Goal: Information Seeking & Learning: Understand process/instructions

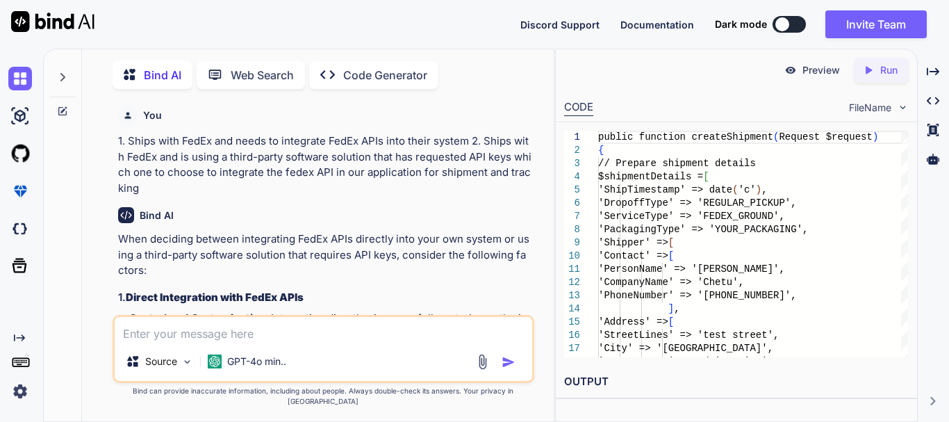
scroll to position [1092, 0]
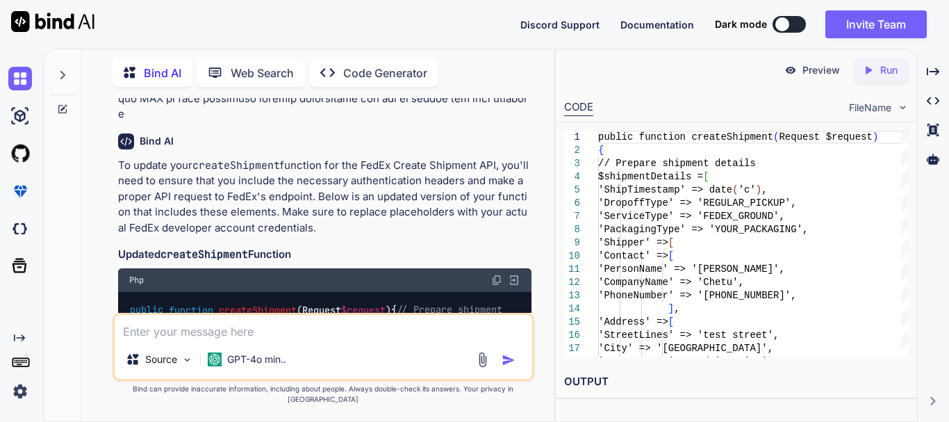
click at [204, 340] on textarea at bounding box center [323, 327] width 417 height 25
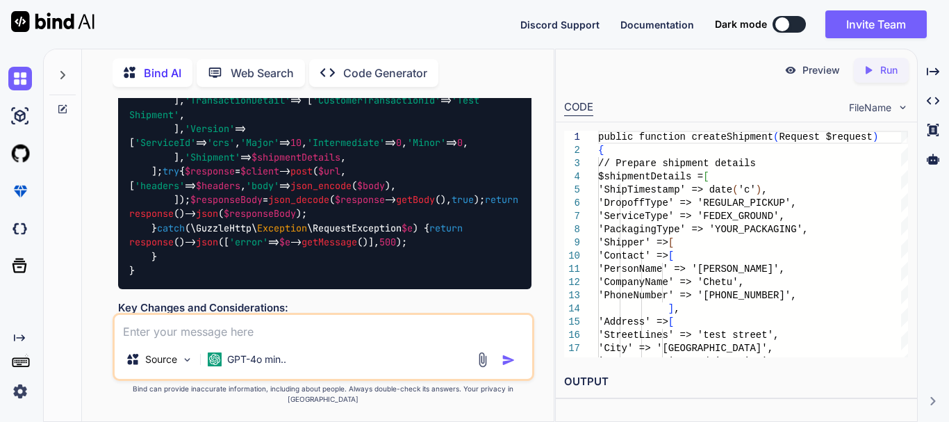
click at [193, 340] on textarea at bounding box center [323, 327] width 417 height 25
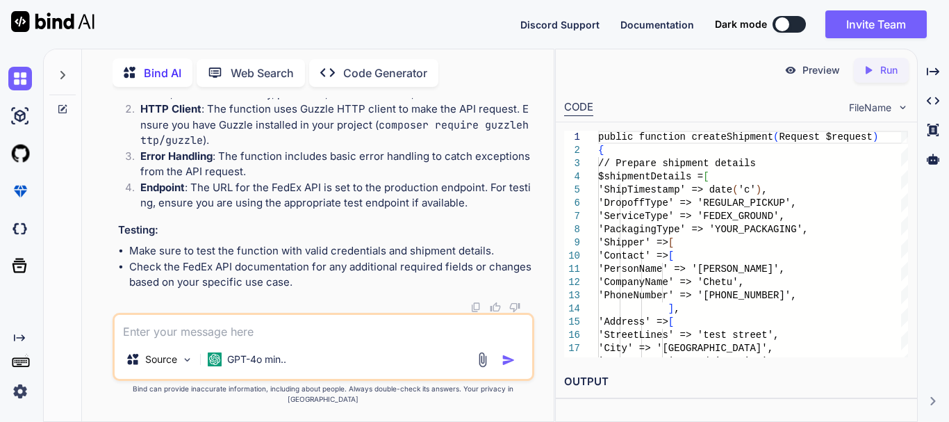
scroll to position [3000, 0]
click at [239, 338] on textarea at bounding box center [323, 327] width 417 height 25
click at [470, 340] on textarea "What are the steps to integrate the FedEx API in the Application" at bounding box center [323, 327] width 417 height 25
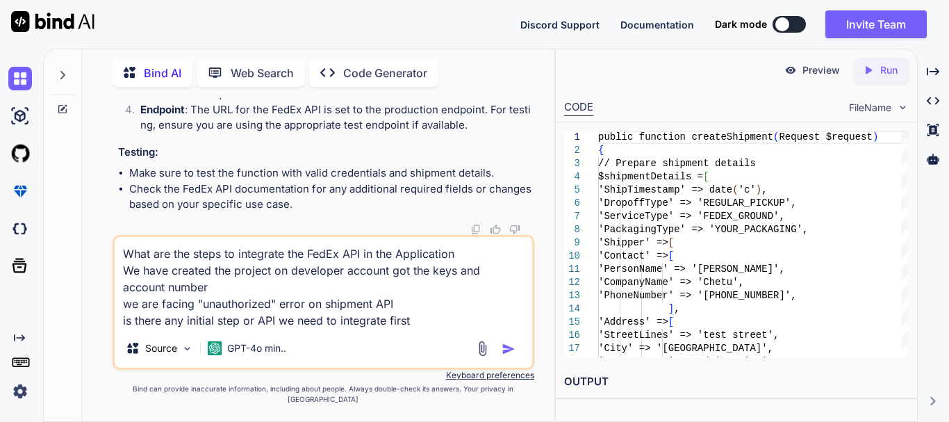
type textarea "What are the steps to integrate the FedEx API in the Application We have create…"
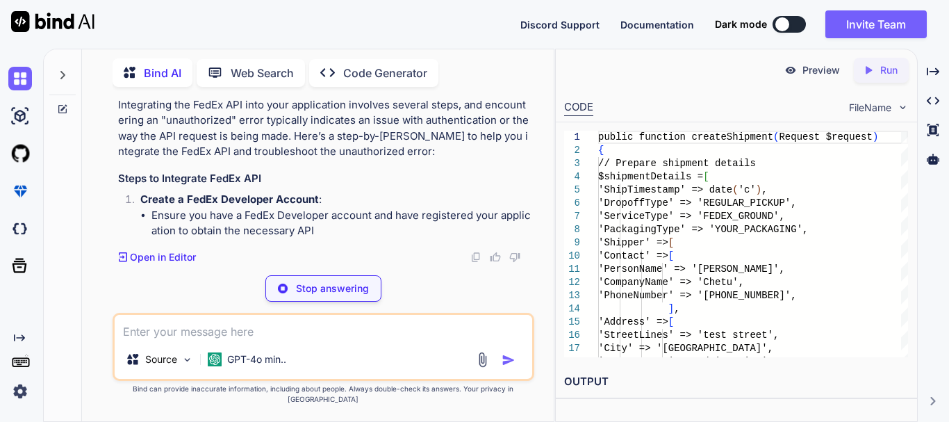
scroll to position [3263, 0]
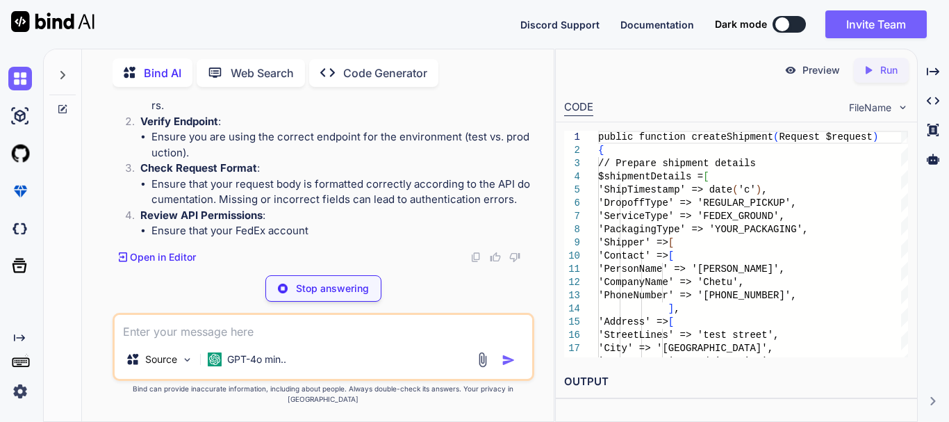
scroll to position [3402, 0]
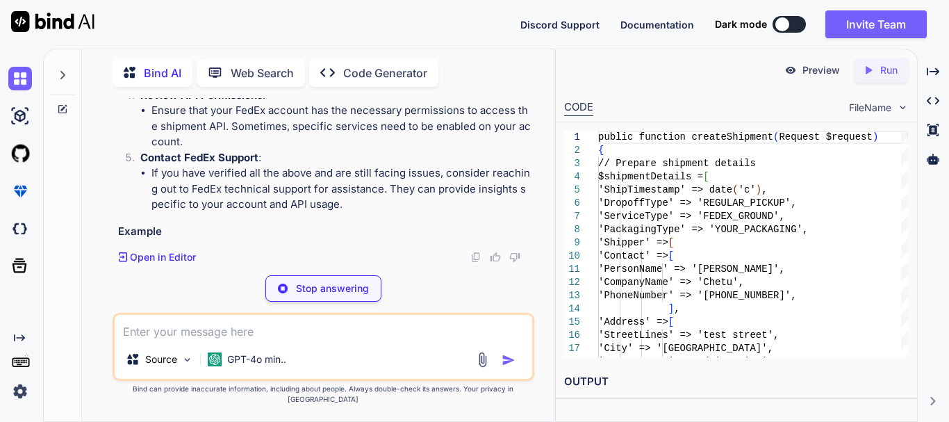
drag, startPoint x: 165, startPoint y: 217, endPoint x: 272, endPoint y: 211, distance: 107.8
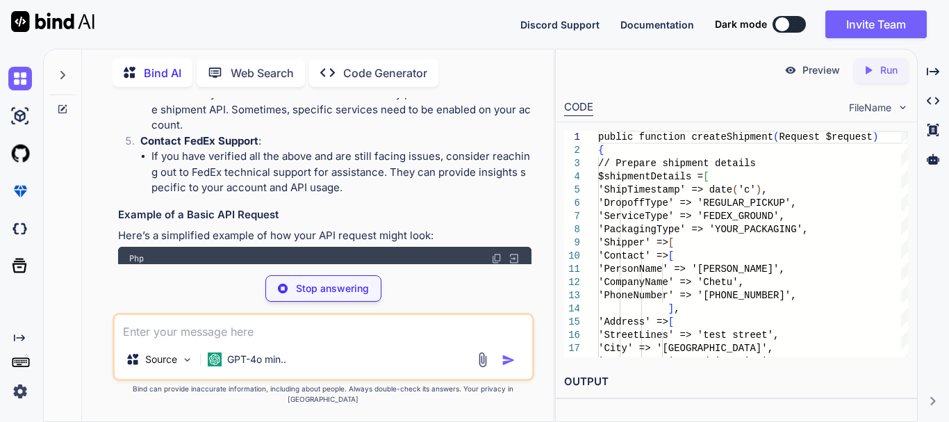
scroll to position [3472, 0]
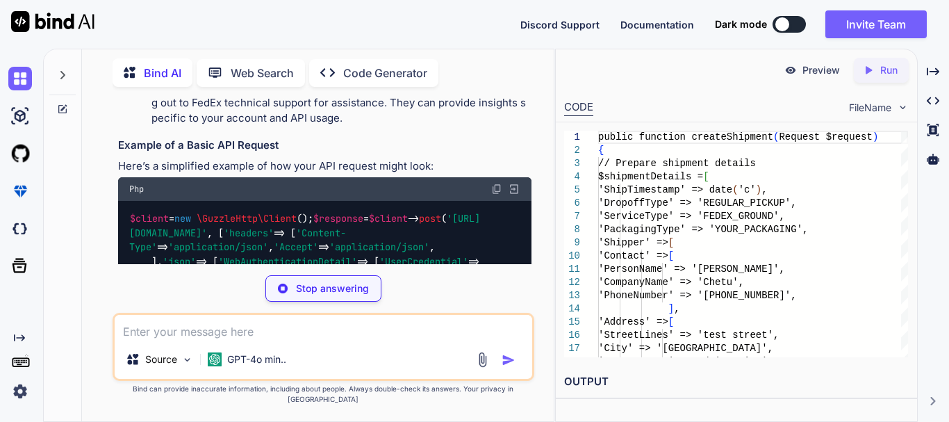
drag, startPoint x: 208, startPoint y: 167, endPoint x: 293, endPoint y: 181, distance: 85.9
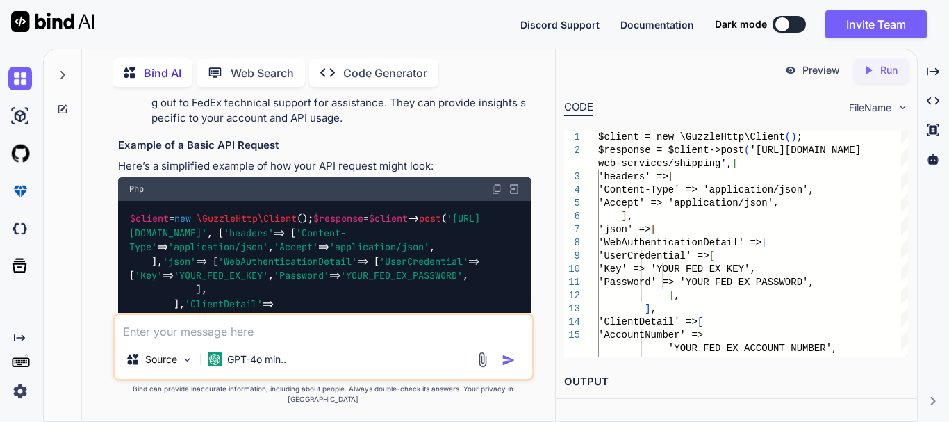
drag, startPoint x: 299, startPoint y: 180, endPoint x: 372, endPoint y: 181, distance: 72.9
drag, startPoint x: 154, startPoint y: 195, endPoint x: 331, endPoint y: 186, distance: 176.7
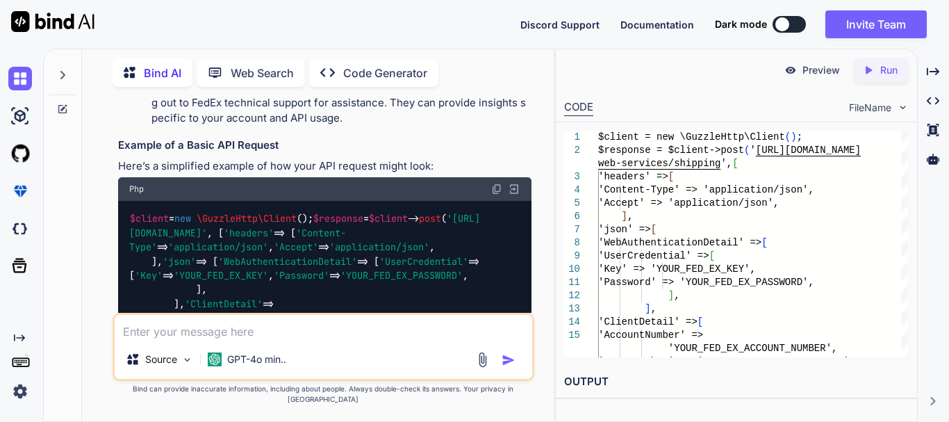
drag, startPoint x: 151, startPoint y: 207, endPoint x: 247, endPoint y: 230, distance: 98.6
drag, startPoint x: 137, startPoint y: 242, endPoint x: 292, endPoint y: 240, distance: 154.9
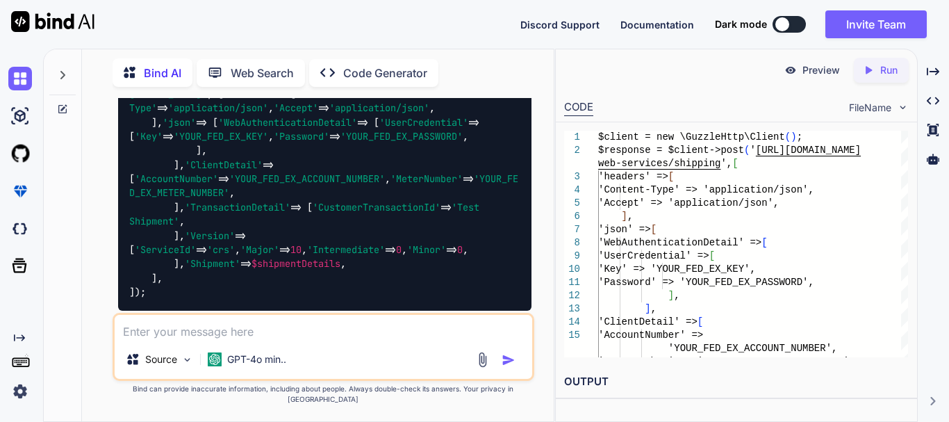
scroll to position [3541, 0]
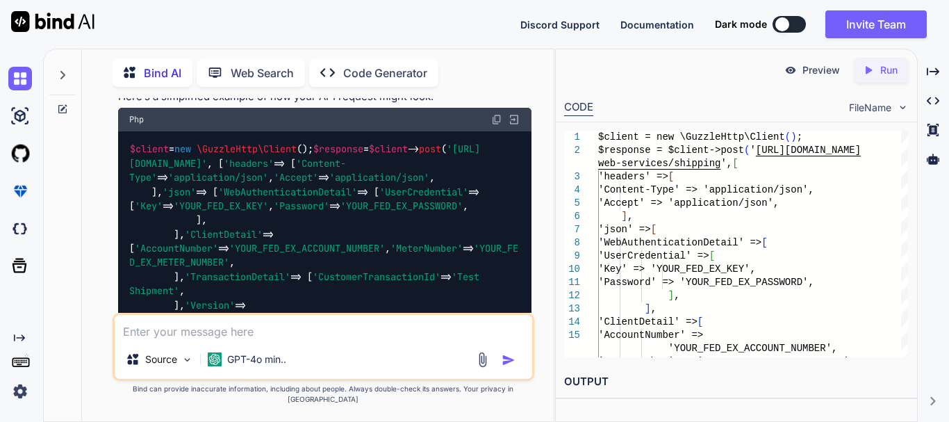
drag, startPoint x: 237, startPoint y: 251, endPoint x: 163, endPoint y: 253, distance: 73.7
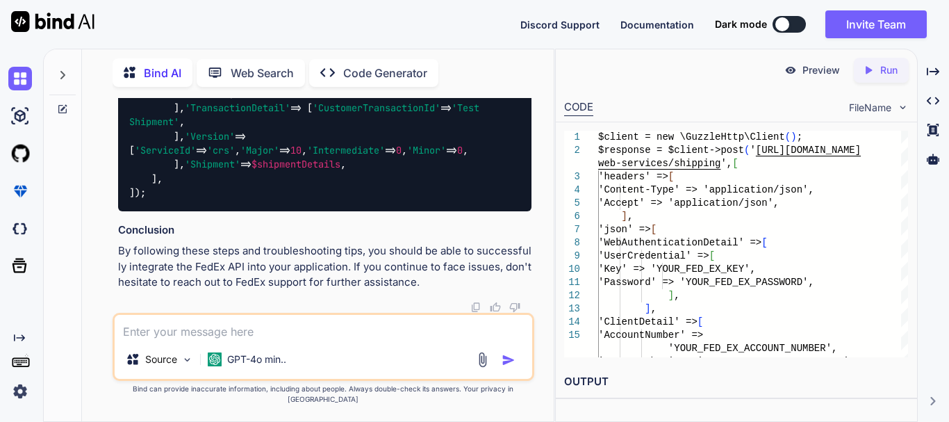
scroll to position [3888, 0]
drag, startPoint x: 148, startPoint y: 201, endPoint x: 277, endPoint y: 206, distance: 129.3
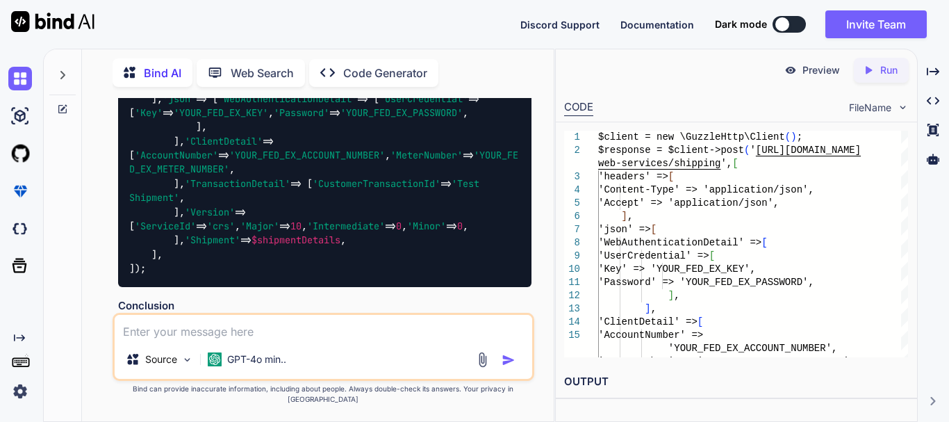
scroll to position [3611, 0]
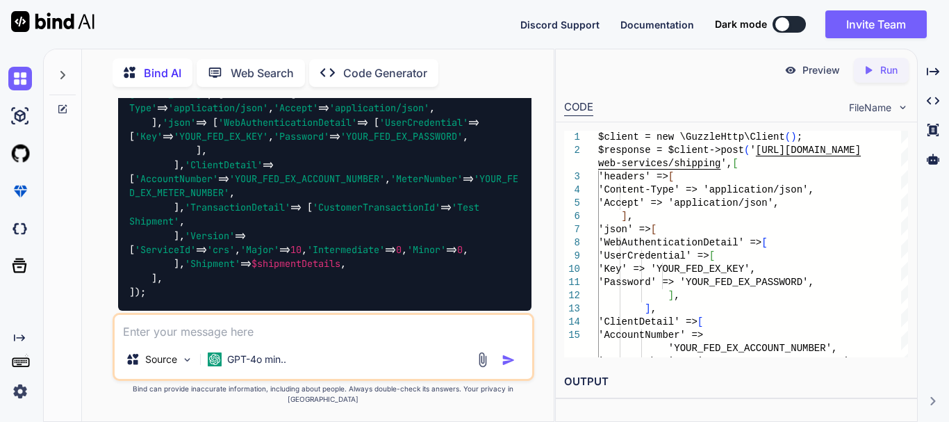
drag, startPoint x: 235, startPoint y: 182, endPoint x: 166, endPoint y: 181, distance: 69.5
copy strong "Meter Number"
click at [204, 340] on textarea at bounding box center [323, 327] width 417 height 25
paste textarea "Meter Number"
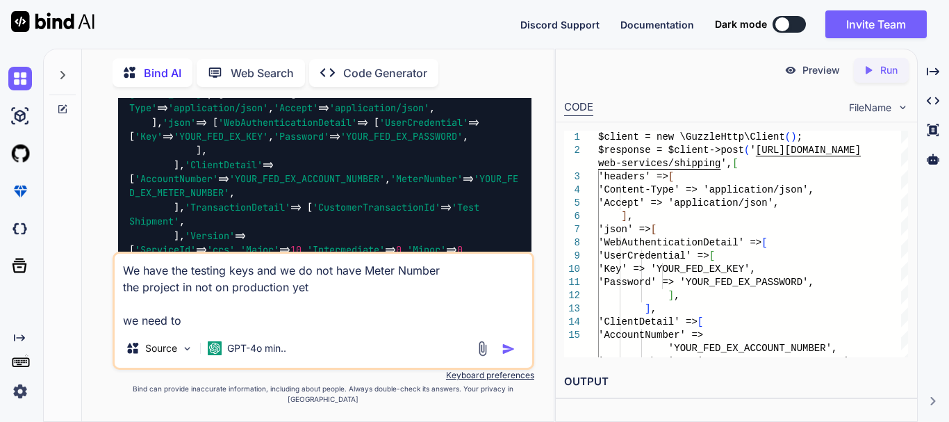
click at [197, 329] on textarea "We have the testing keys and we do not have Meter Number the project in not on …" at bounding box center [323, 291] width 417 height 75
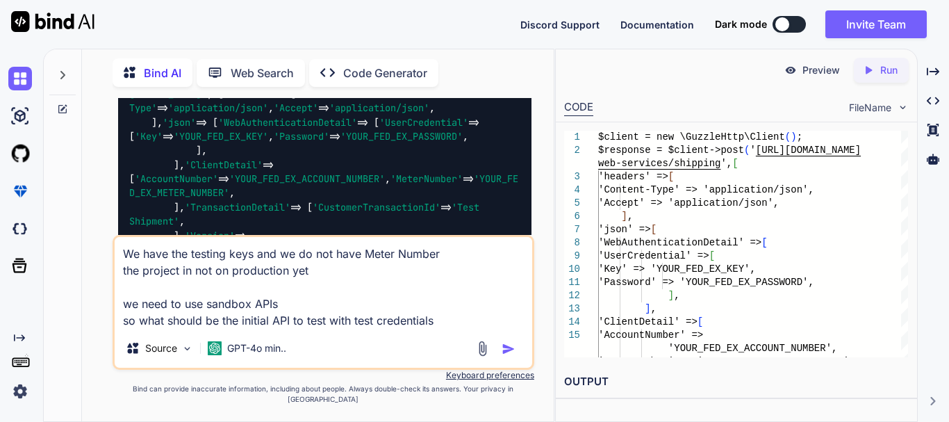
type textarea "We have the testing keys and we do not have Meter Number the project in not on …"
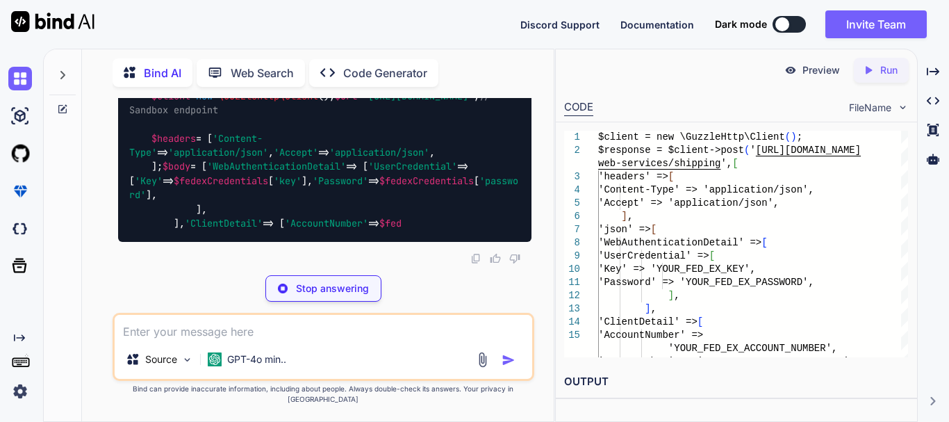
scroll to position [5049, 0]
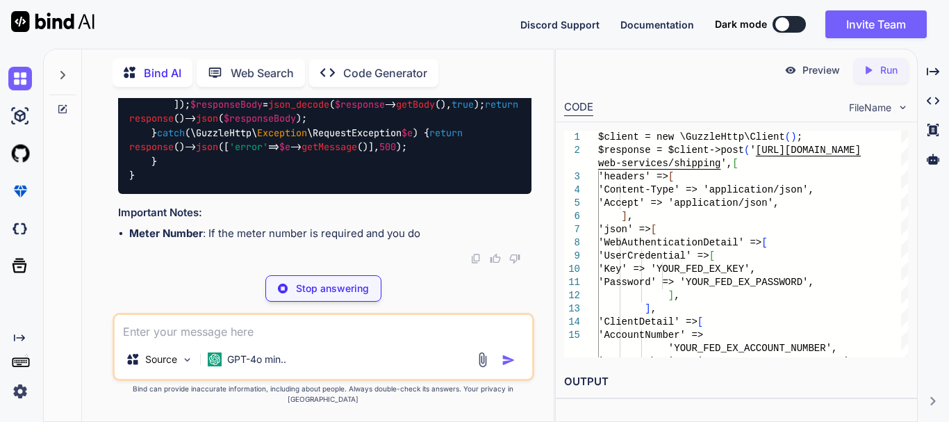
drag, startPoint x: 246, startPoint y: 154, endPoint x: 324, endPoint y: 153, distance: 77.8
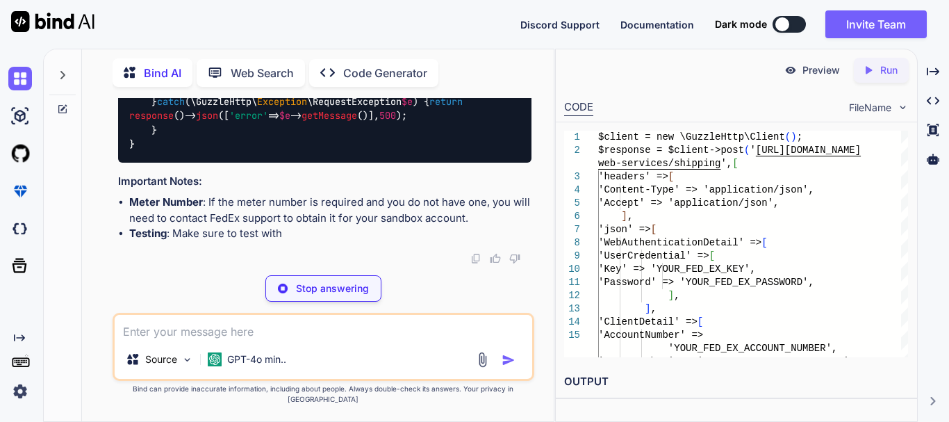
drag, startPoint x: 218, startPoint y: 158, endPoint x: 341, endPoint y: 154, distance: 123.0
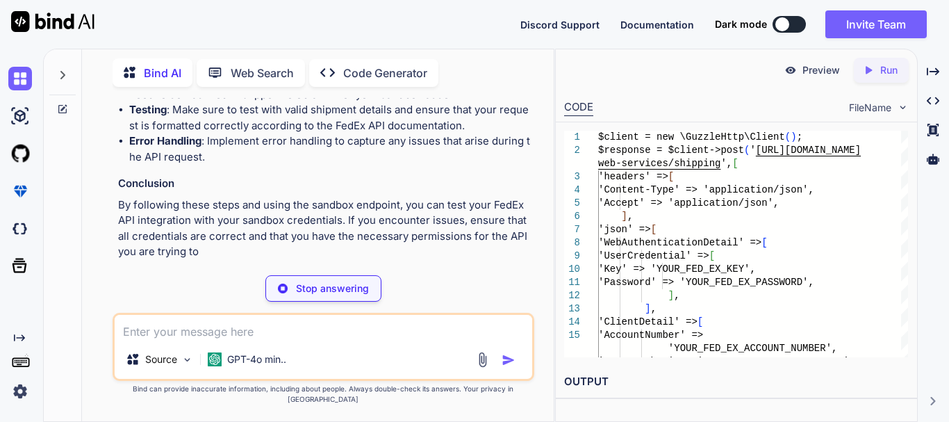
scroll to position [5119, 0]
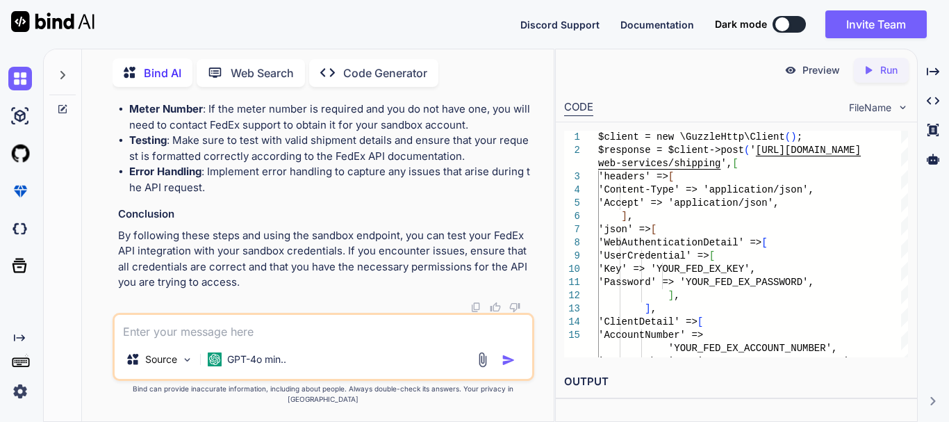
drag, startPoint x: 211, startPoint y: 159, endPoint x: 292, endPoint y: 160, distance: 80.6
click at [169, 133] on li "Meter Number : If the meter number is required and you do not have one, you wil…" at bounding box center [330, 116] width 402 height 31
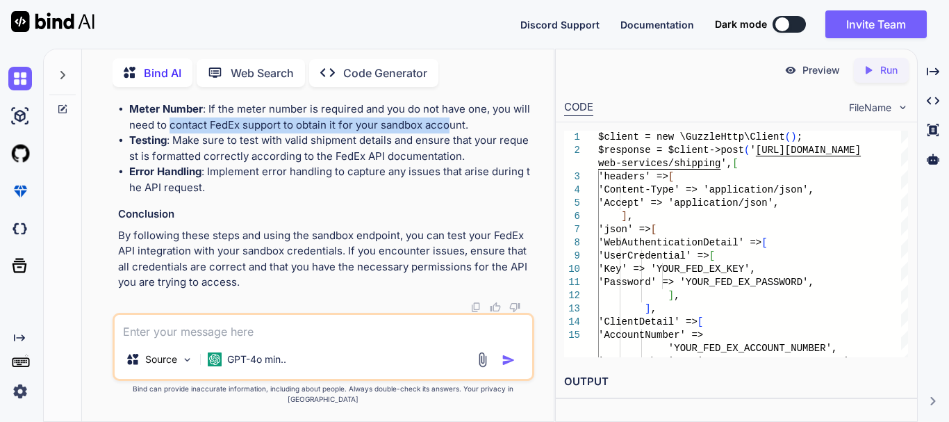
drag, startPoint x: 169, startPoint y: 206, endPoint x: 447, endPoint y: 205, distance: 277.8
click at [447, 133] on li "Meter Number : If the meter number is required and you do not have one, you wil…" at bounding box center [330, 116] width 402 height 31
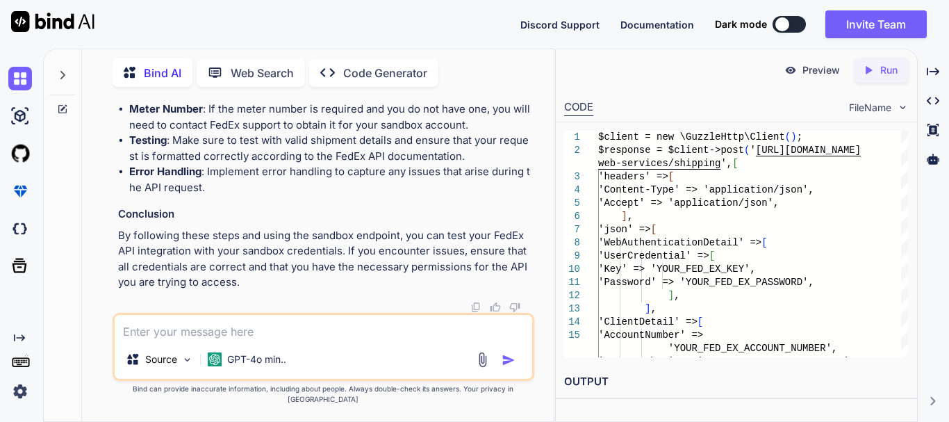
drag, startPoint x: 401, startPoint y: 248, endPoint x: 386, endPoint y: 233, distance: 21.1
click at [399, 195] on li "Error Handling : Implement error handling to capture any issues that arise duri…" at bounding box center [330, 179] width 402 height 31
drag, startPoint x: 335, startPoint y: 206, endPoint x: 466, endPoint y: 211, distance: 131.4
click at [466, 133] on li "Meter Number : If the meter number is required and you do not have one, you wil…" at bounding box center [330, 116] width 402 height 31
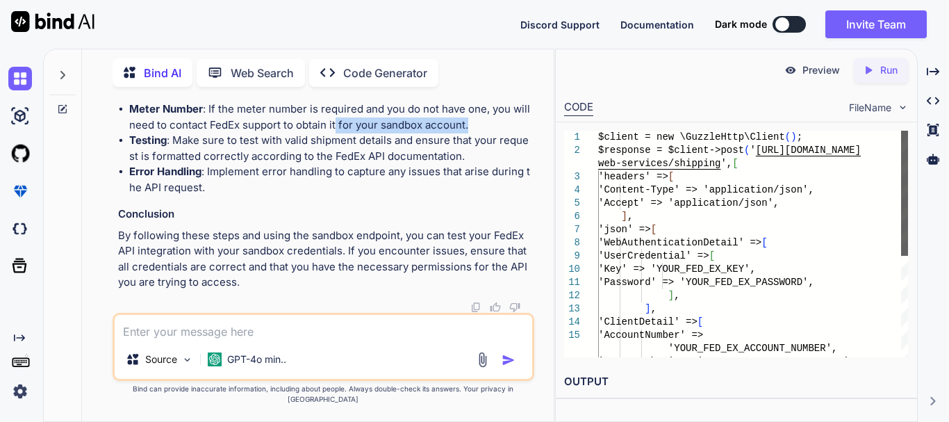
click at [901, 215] on div at bounding box center [904, 193] width 7 height 125
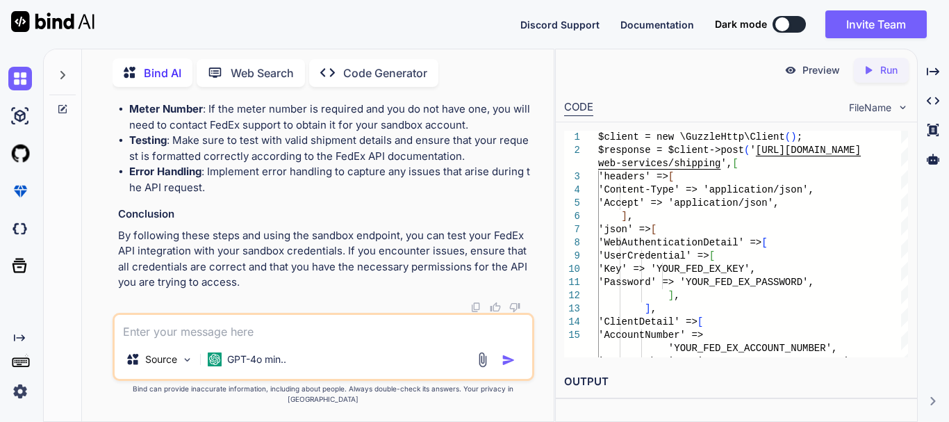
click at [390, 195] on li "Error Handling : Implement error handling to capture any issues that arise duri…" at bounding box center [330, 179] width 402 height 31
click at [208, 340] on textarea at bounding box center [323, 327] width 417 height 25
type textarea "can not we test"
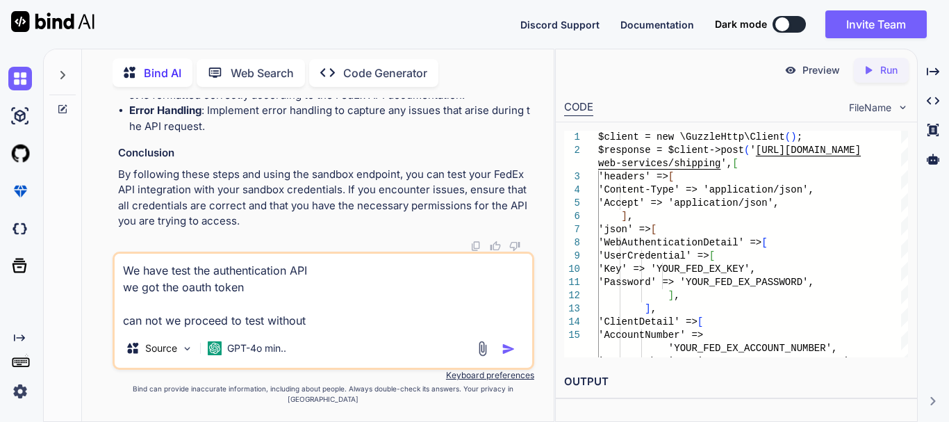
paste textarea "Meter Number"
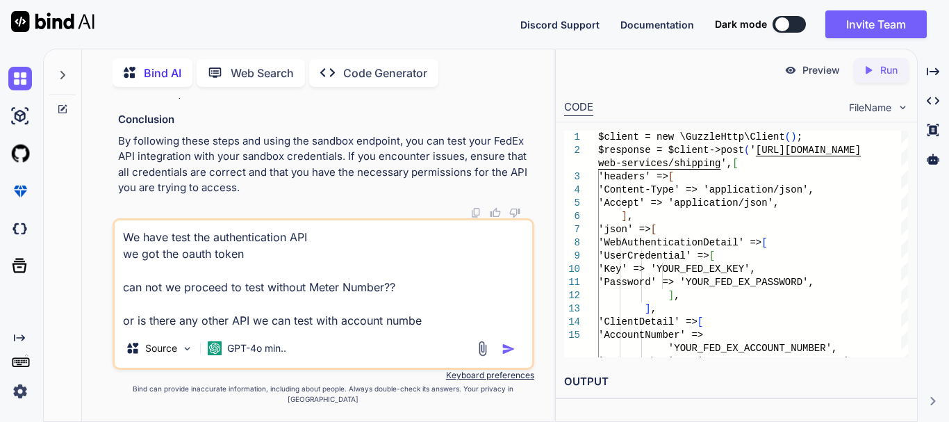
type textarea "We have test the authentication API we got the oauth token can not we proceed t…"
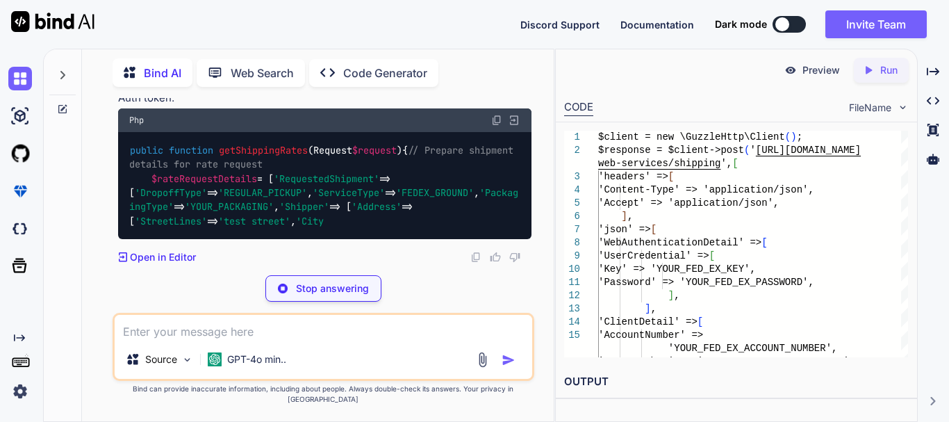
scroll to position [6718, 0]
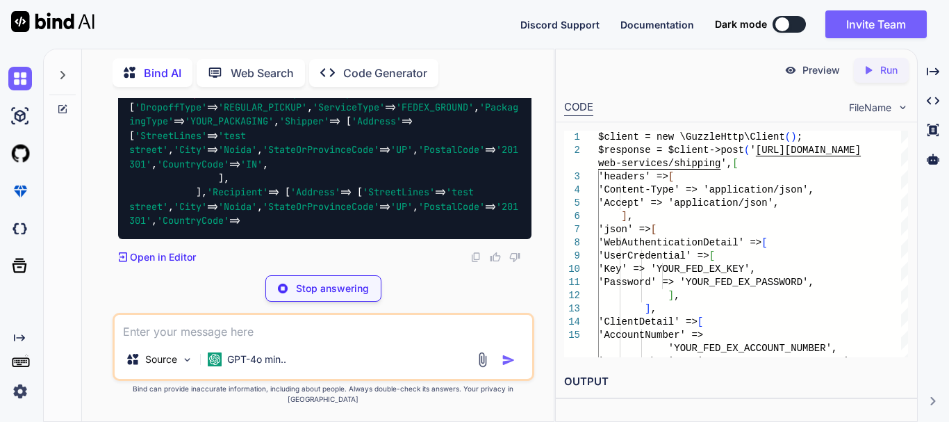
drag, startPoint x: 135, startPoint y: 188, endPoint x: 266, endPoint y: 180, distance: 130.9
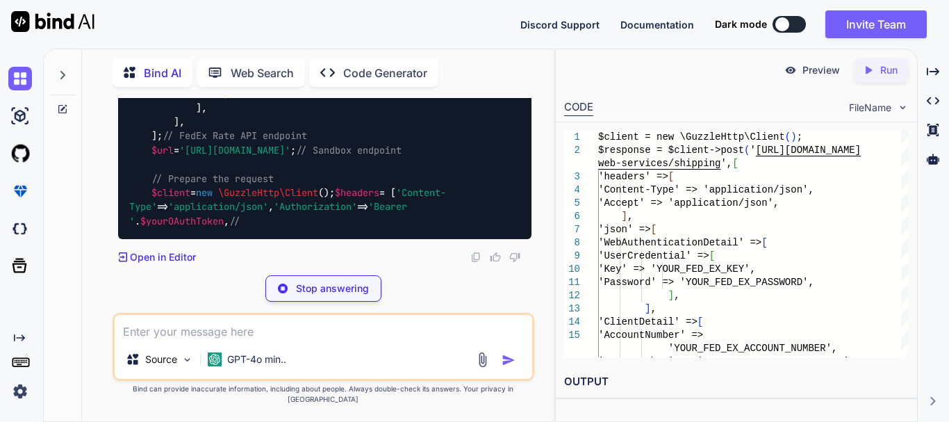
drag, startPoint x: 140, startPoint y: 207, endPoint x: 185, endPoint y: 213, distance: 44.9
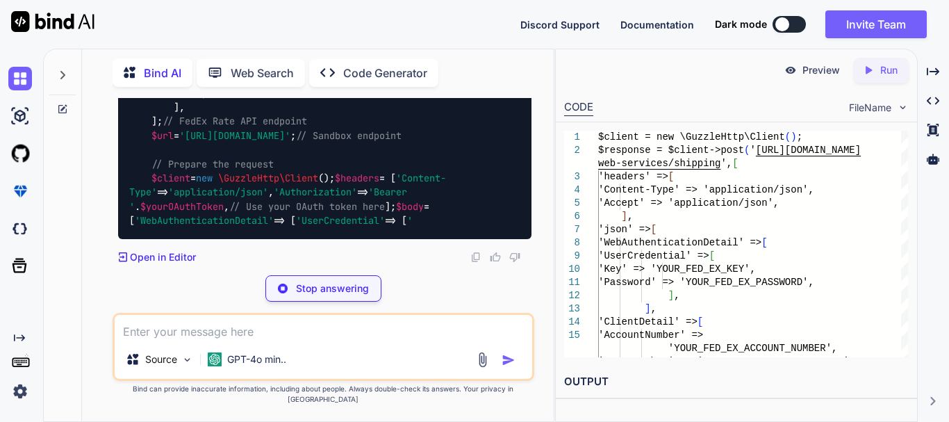
scroll to position [6788, 0]
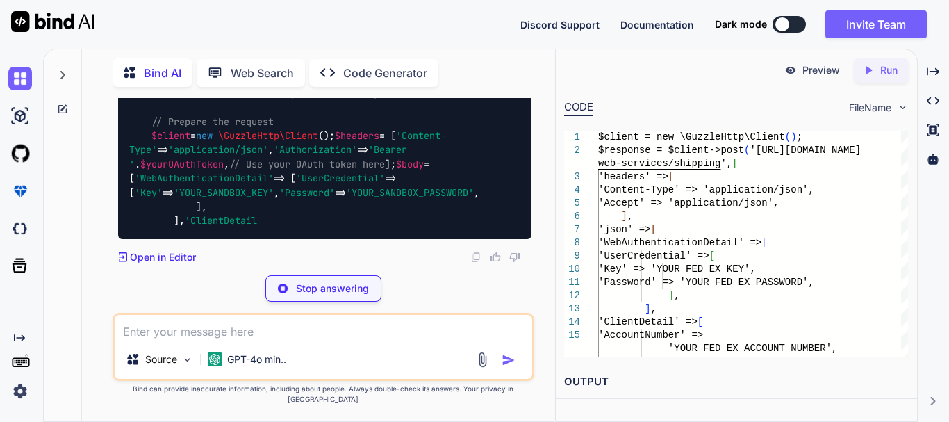
drag, startPoint x: 147, startPoint y: 183, endPoint x: 209, endPoint y: 188, distance: 62.7
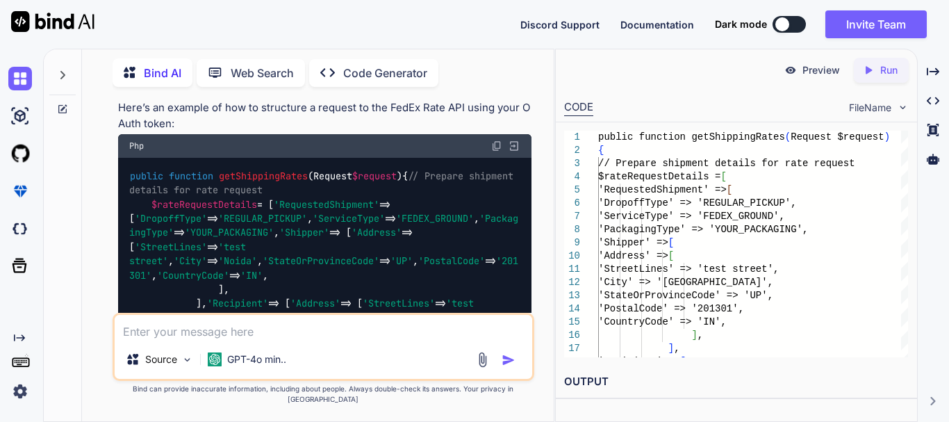
scroll to position [5607, 0]
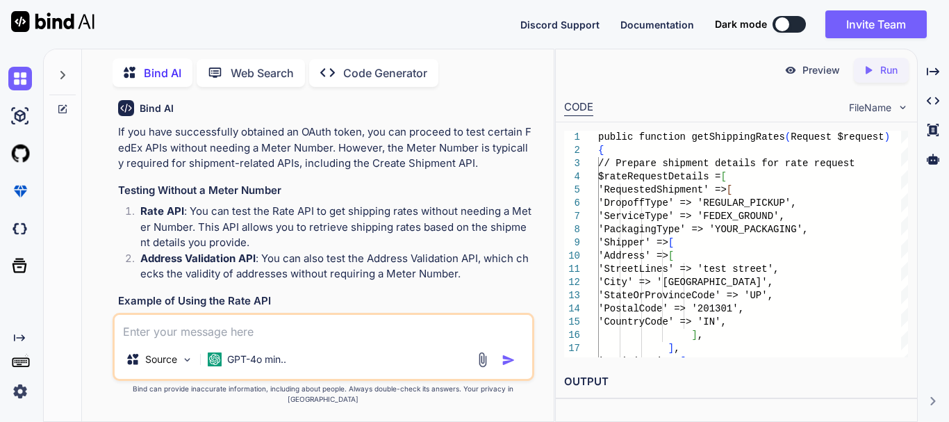
scroll to position [5329, 0]
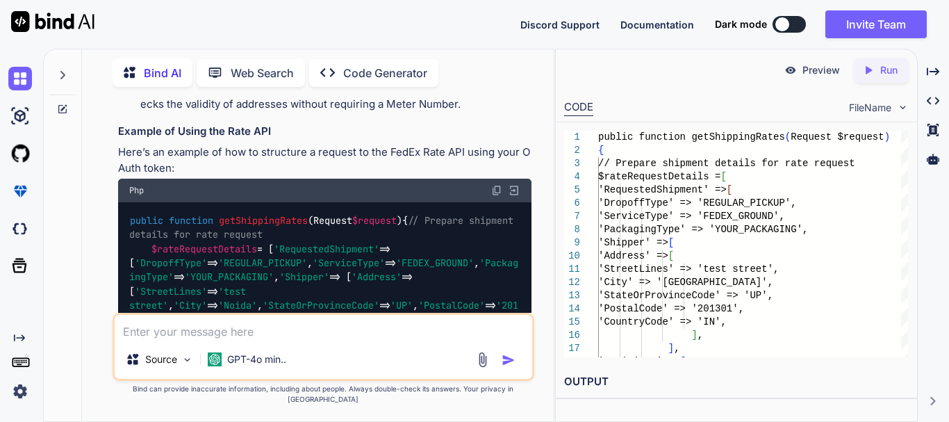
scroll to position [5537, 0]
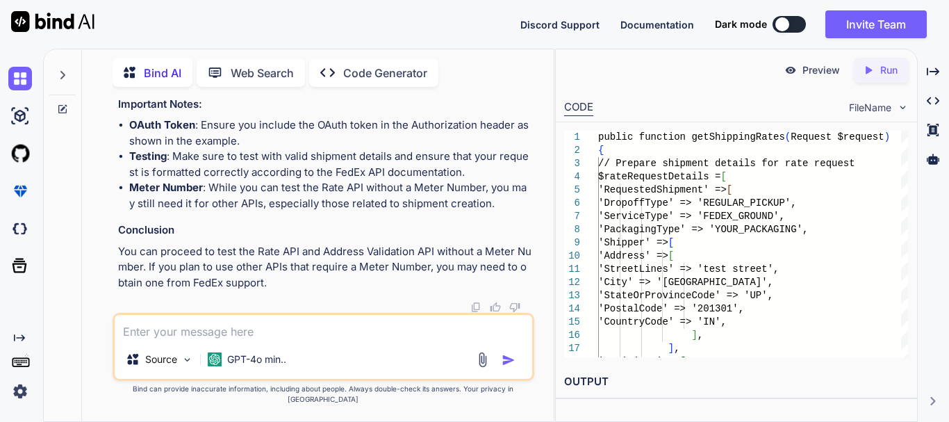
scroll to position [6579, 0]
drag, startPoint x: 270, startPoint y: 202, endPoint x: 162, endPoint y: 238, distance: 114.2
click at [162, 238] on div "You 1. Ships with FedEx and needs to integrate FedEx APIs into their system 2. …" at bounding box center [324, 205] width 419 height 215
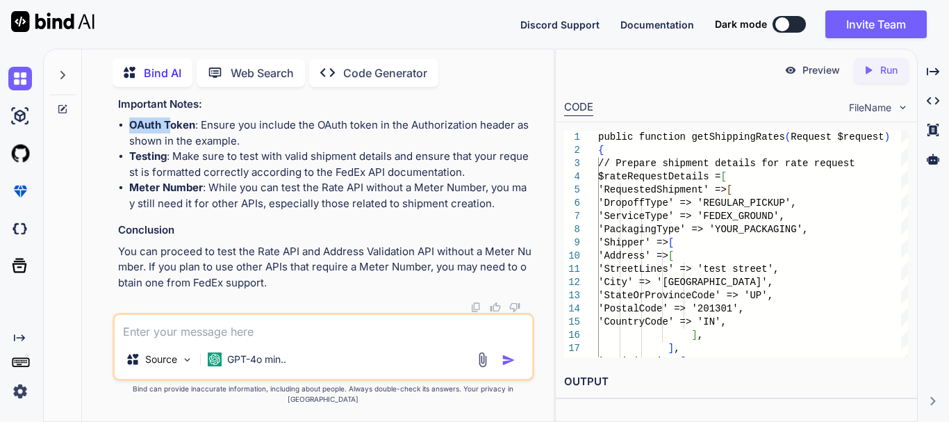
drag, startPoint x: 129, startPoint y: 190, endPoint x: 172, endPoint y: 190, distance: 43.1
click at [172, 131] on strong "OAuth Token" at bounding box center [162, 124] width 66 height 13
drag, startPoint x: 134, startPoint y: 220, endPoint x: 146, endPoint y: 219, distance: 11.8
click at [146, 163] on strong "Testing" at bounding box center [148, 155] width 38 height 13
click at [249, 149] on li "OAuth Token : Ensure you include the OAuth token in the Authorization header as…" at bounding box center [330, 132] width 402 height 31
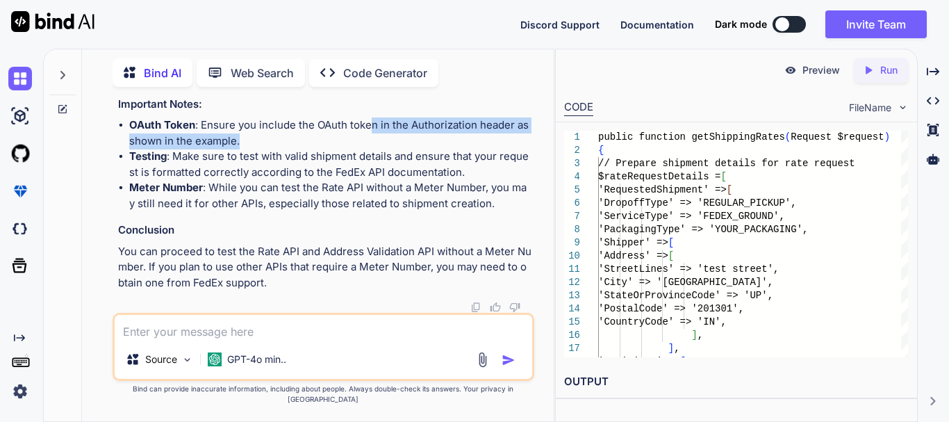
drag, startPoint x: 374, startPoint y: 192, endPoint x: 273, endPoint y: 206, distance: 102.4
click at [273, 149] on li "OAuth Token : Ensure you include the OAuth token in the Authorization header as…" at bounding box center [330, 132] width 402 height 31
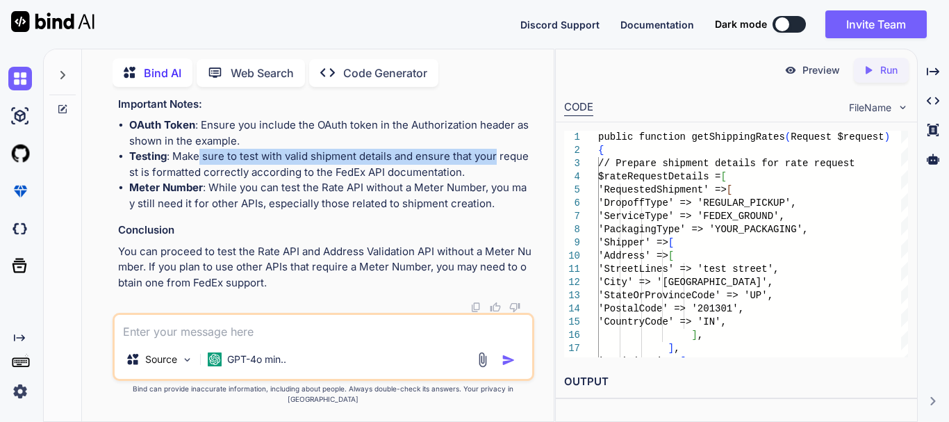
drag, startPoint x: 199, startPoint y: 224, endPoint x: 495, endPoint y: 223, distance: 295.9
click at [495, 180] on li "Testing : Make sure to test with valid shipment details and ensure that your re…" at bounding box center [330, 164] width 402 height 31
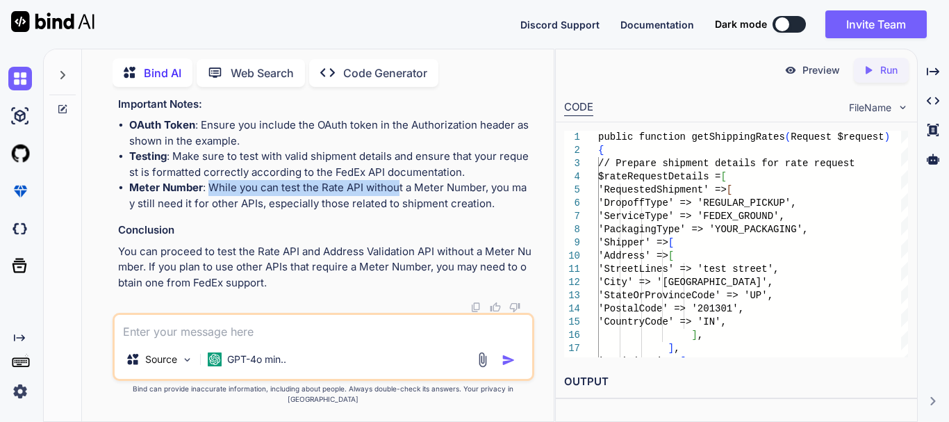
drag, startPoint x: 208, startPoint y: 256, endPoint x: 397, endPoint y: 256, distance: 188.9
click at [397, 211] on li "Meter Number : While you can test the Rate API without a Meter Number, you may …" at bounding box center [330, 195] width 402 height 31
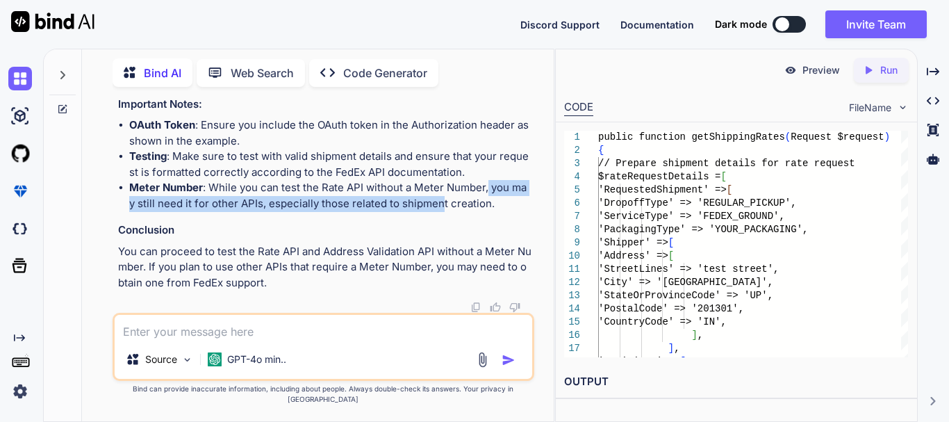
drag, startPoint x: 487, startPoint y: 256, endPoint x: 441, endPoint y: 272, distance: 48.8
click at [441, 211] on li "Meter Number : While you can test the Rate API without a Meter Number, you may …" at bounding box center [330, 195] width 402 height 31
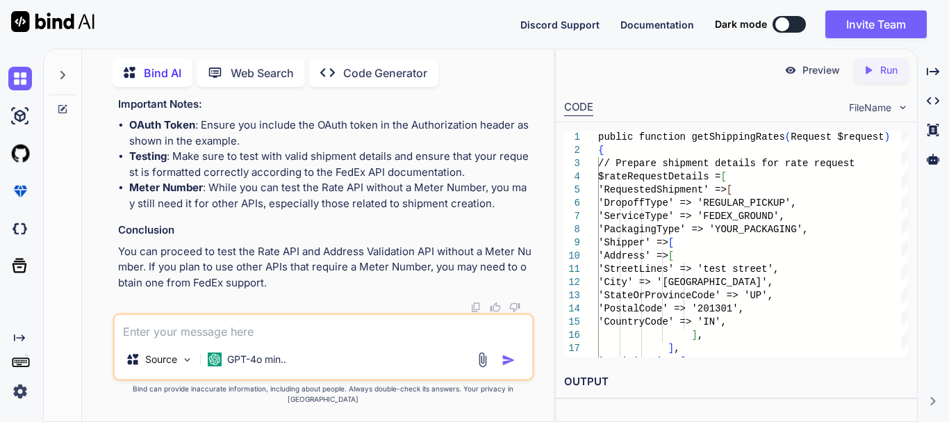
scroll to position [6844, 0]
click at [245, 340] on textarea at bounding box center [323, 327] width 417 height 25
click at [214, 340] on textarea at bounding box center [323, 327] width 417 height 25
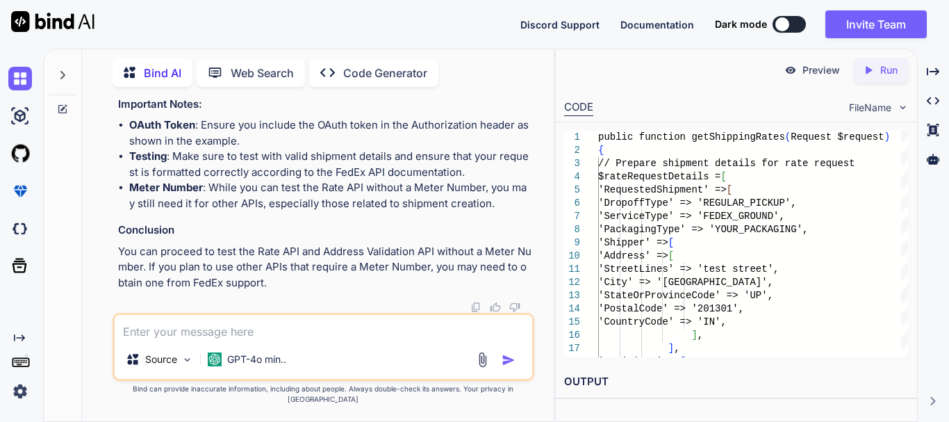
paste textarea "[URL][DOMAIN_NAME]"
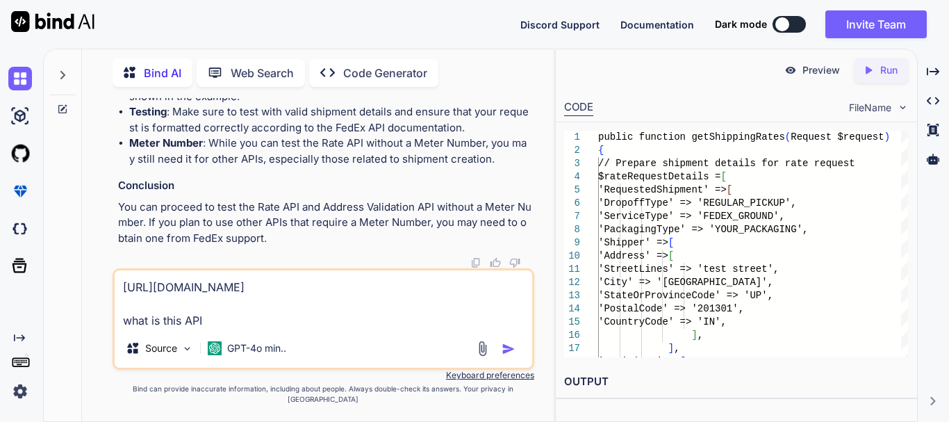
type textarea "[URL][DOMAIN_NAME] what is this API?"
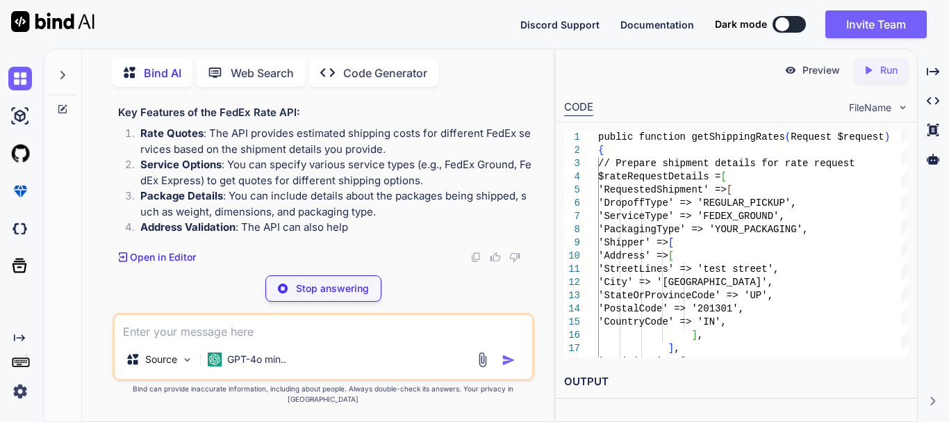
scroll to position [8519, 0]
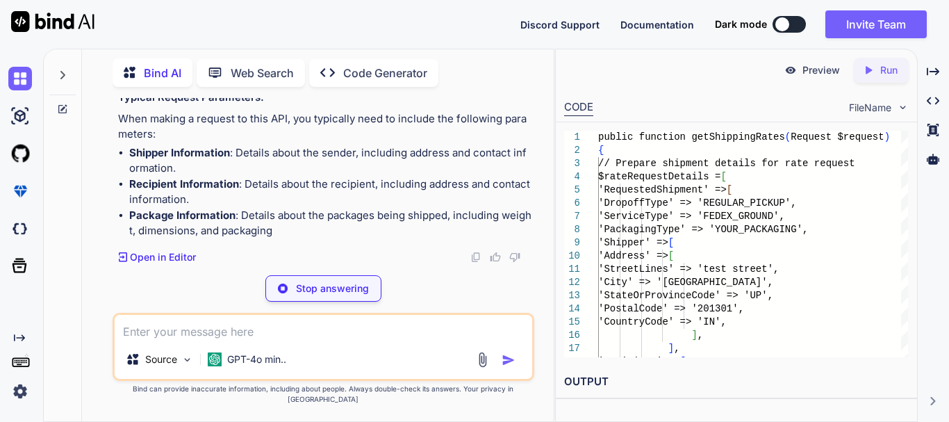
drag, startPoint x: 403, startPoint y: 205, endPoint x: 160, endPoint y: 213, distance: 243.2
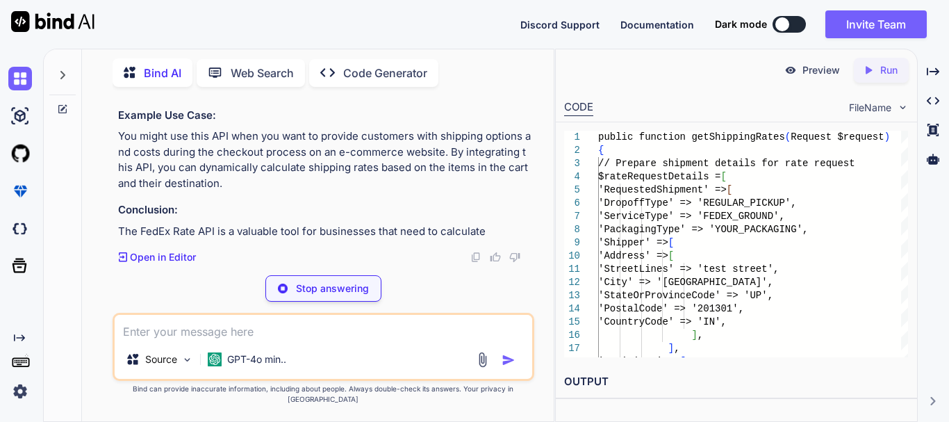
drag, startPoint x: 208, startPoint y: 216, endPoint x: 335, endPoint y: 216, distance: 127.8
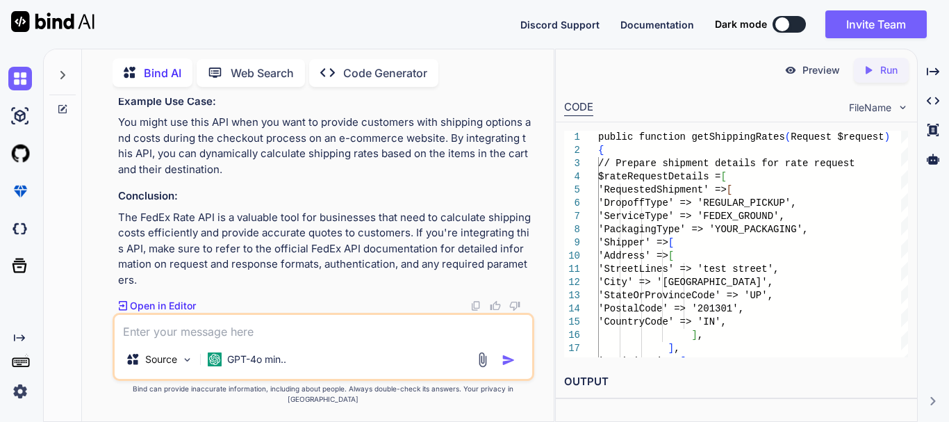
drag, startPoint x: 403, startPoint y: 214, endPoint x: 128, endPoint y: 231, distance: 275.6
click at [245, 340] on textarea at bounding box center [323, 327] width 417 height 25
type textarea "can i access this API without meter number"
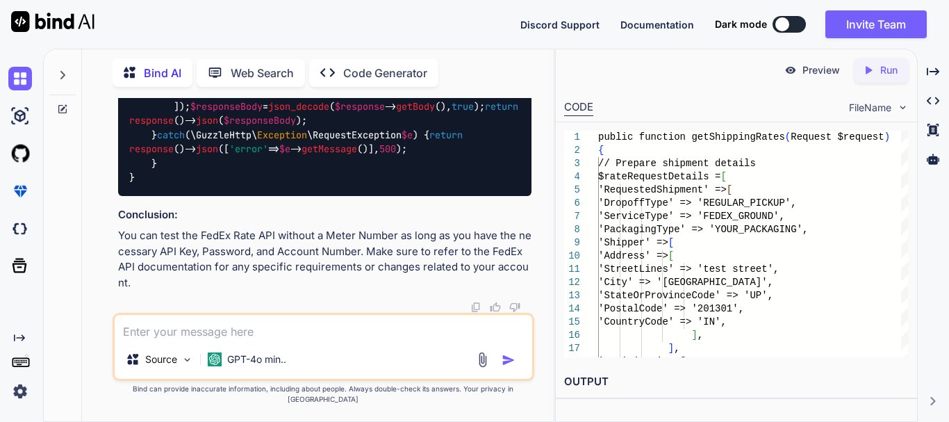
scroll to position [9330, 0]
drag, startPoint x: 185, startPoint y: 223, endPoint x: 193, endPoint y: 223, distance: 7.6
drag, startPoint x: 192, startPoint y: 251, endPoint x: 165, endPoint y: 288, distance: 44.7
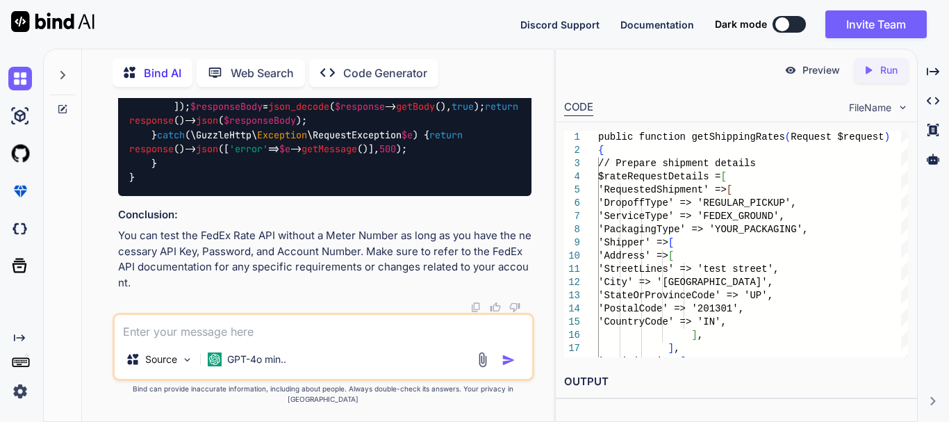
drag, startPoint x: 142, startPoint y: 295, endPoint x: 255, endPoint y: 283, distance: 113.8
click at [159, 340] on textarea at bounding box center [323, 327] width 417 height 25
paste textarea "{ "accountNumber": { "value": "Your account number" }, "rateRequestControlParam…"
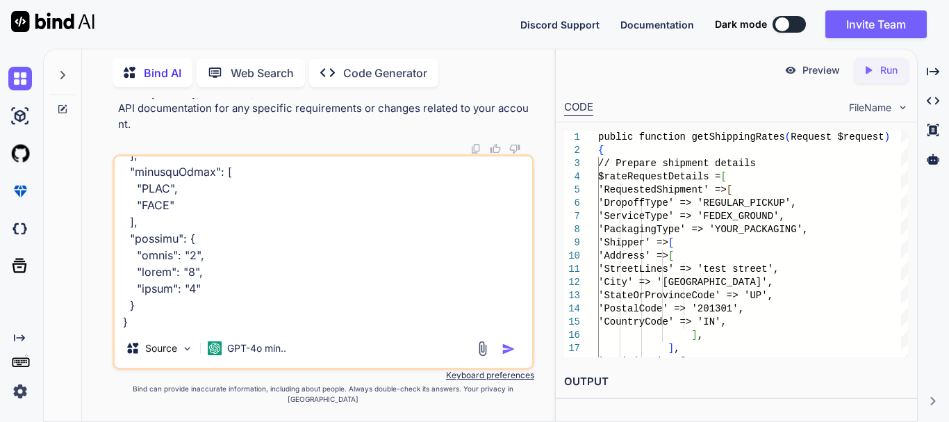
scroll to position [6520, 0]
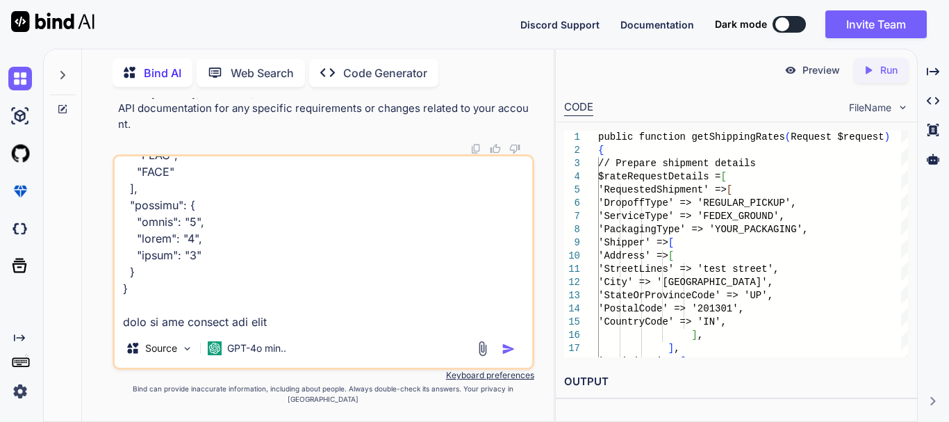
drag, startPoint x: 272, startPoint y: 334, endPoint x: 254, endPoint y: 334, distance: 18.8
click at [269, 329] on textarea at bounding box center [323, 242] width 417 height 172
click at [251, 329] on textarea at bounding box center [323, 242] width 417 height 172
paste textarea "[URL][DOMAIN_NAME]"
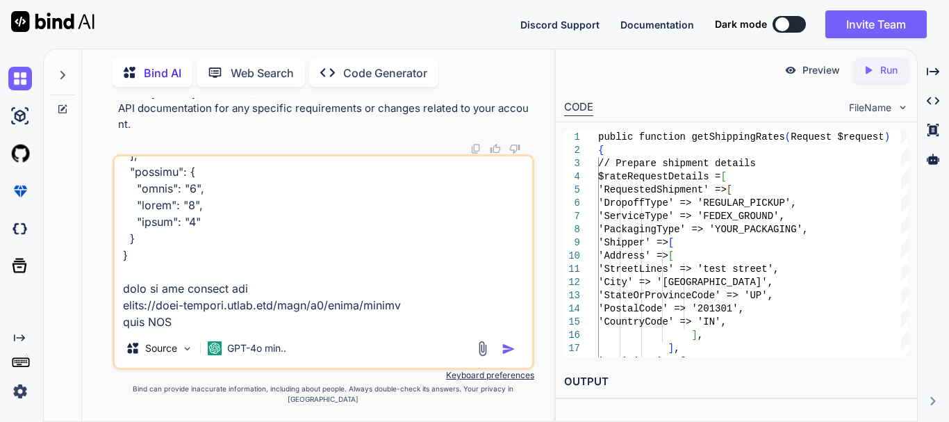
scroll to position [6570, 0]
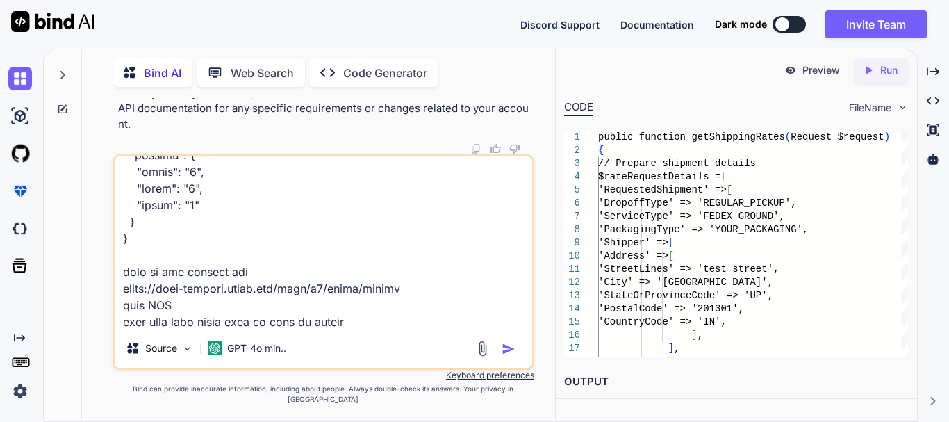
type textarea "{ "accountNumber": { "value": "Your account number" }, "rateRequestControlParam…"
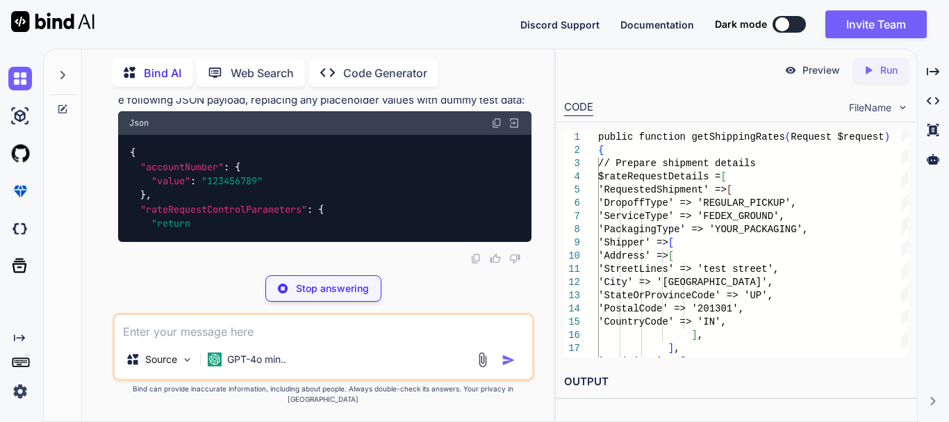
scroll to position [12588, 0]
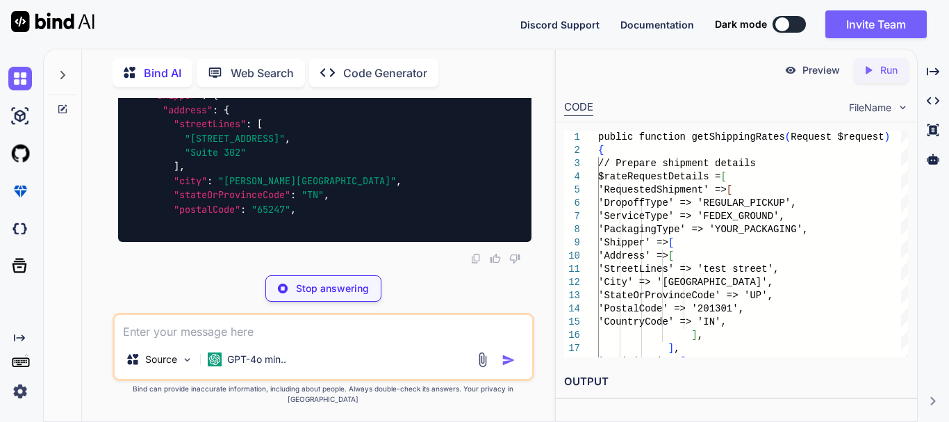
drag, startPoint x: 185, startPoint y: 157, endPoint x: 237, endPoint y: 176, distance: 55.0
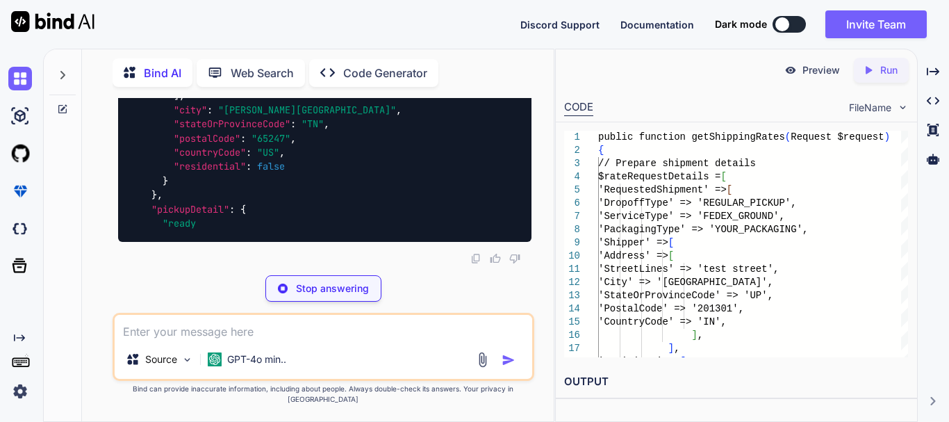
drag, startPoint x: 171, startPoint y: 206, endPoint x: 281, endPoint y: 190, distance: 111.6
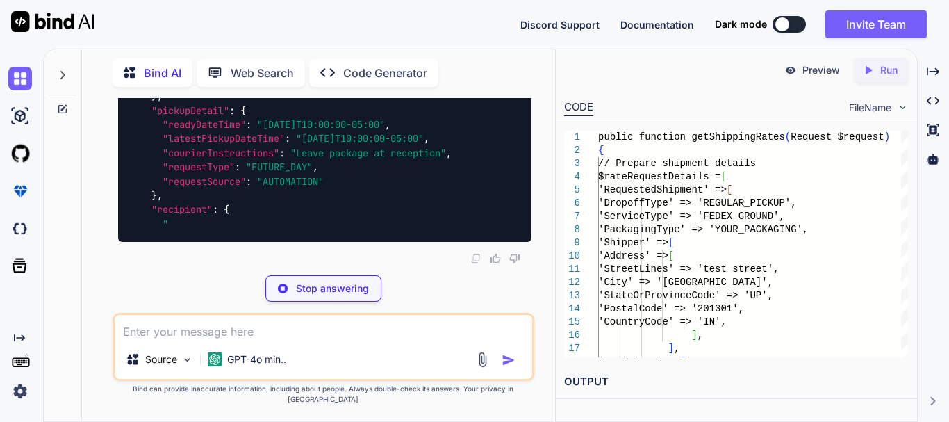
scroll to position [12727, 0]
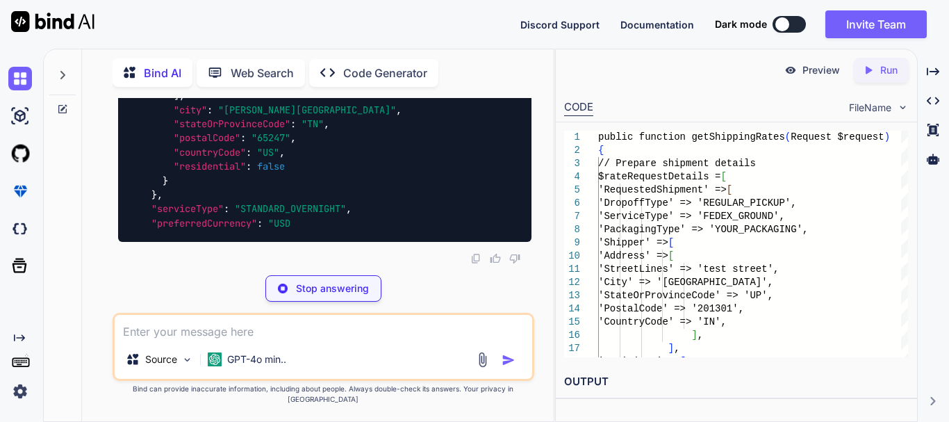
drag, startPoint x: 224, startPoint y: 226, endPoint x: 272, endPoint y: 228, distance: 47.9
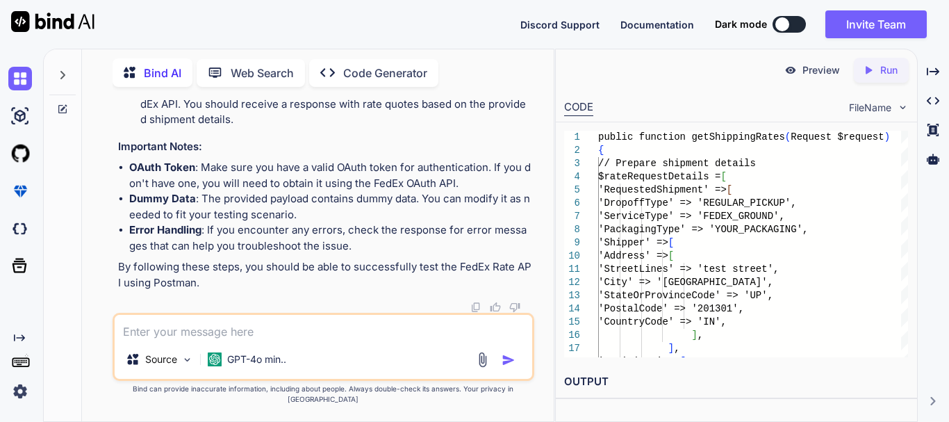
scroll to position [12936, 0]
click at [223, 340] on textarea at bounding box center [323, 327] width 417 height 25
paste textarea "<?php $request = new HttpRequest(); $request->setUrl('[URL][DOMAIN_NAME]); $req…"
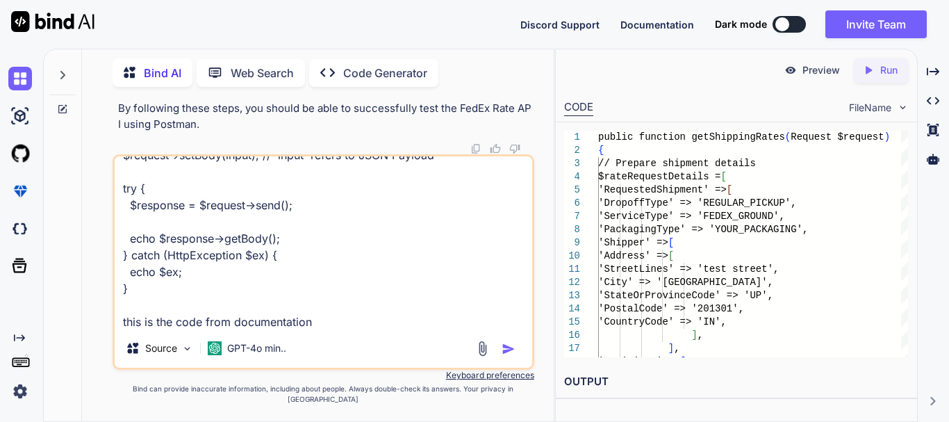
scroll to position [235, 0]
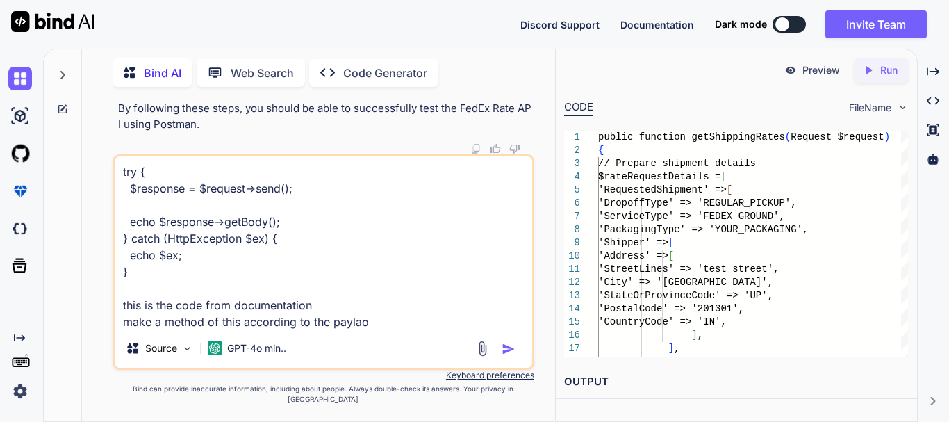
type textarea "<?php $request = new HttpRequest(); $request->setUrl('[URL][DOMAIN_NAME]); $req…"
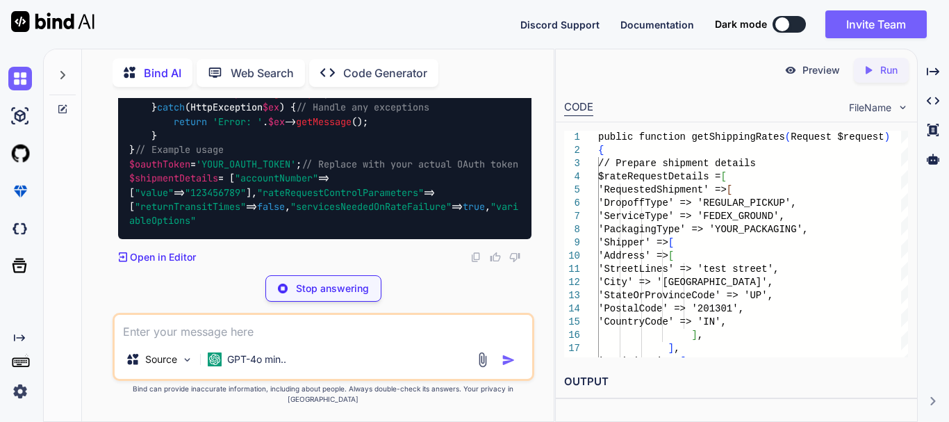
scroll to position [14715, 0]
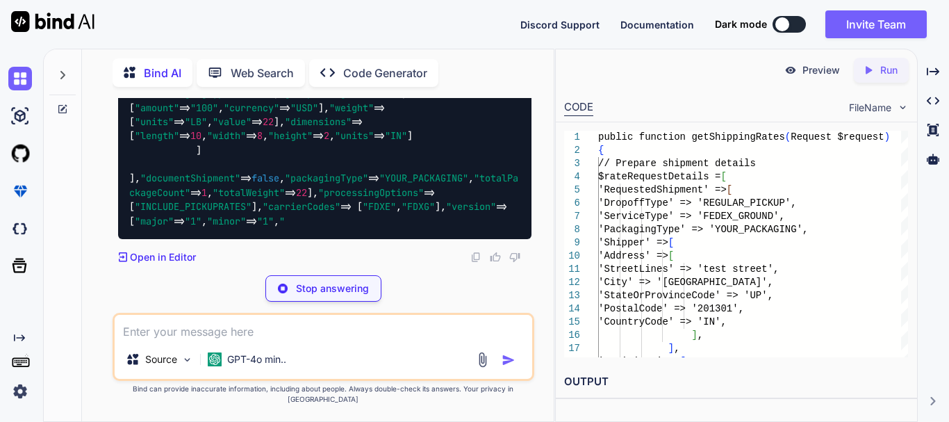
scroll to position [15089, 0]
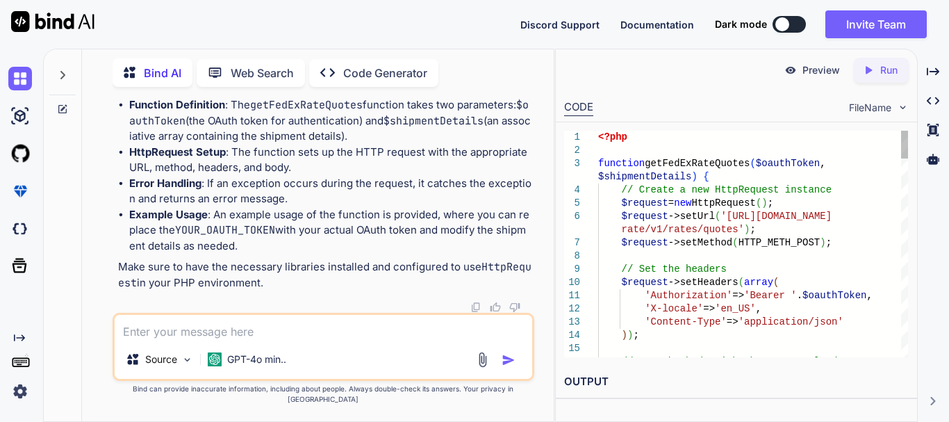
scroll to position [15228, 0]
click at [274, 340] on textarea at bounding box center [323, 327] width 417 height 25
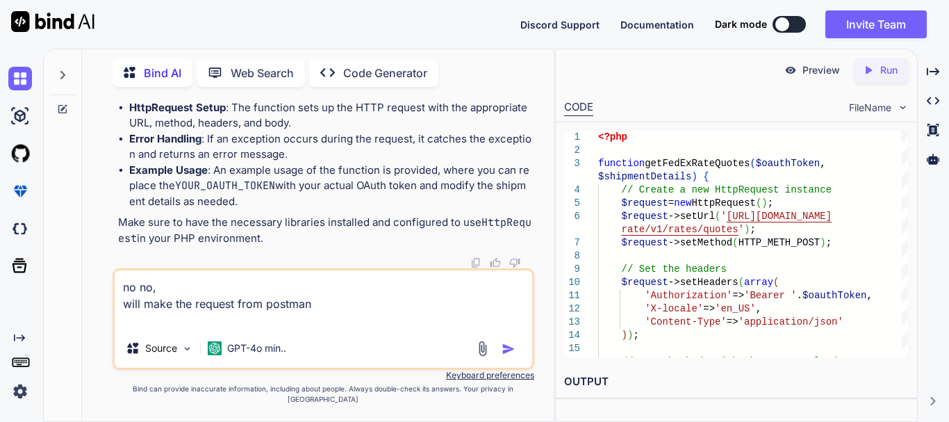
scroll to position [16757, 0]
click at [206, 329] on textarea "no no, will make the request from postman" at bounding box center [323, 299] width 417 height 58
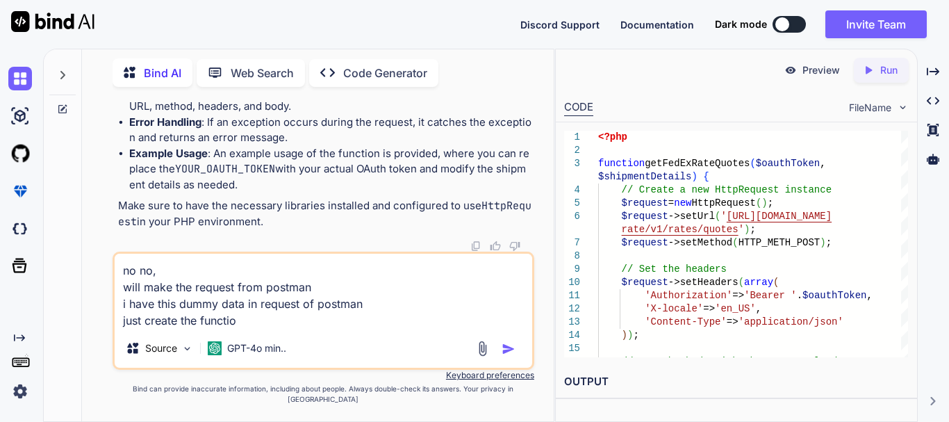
type textarea "no no, will make the request from postman i have this dummy data in request of …"
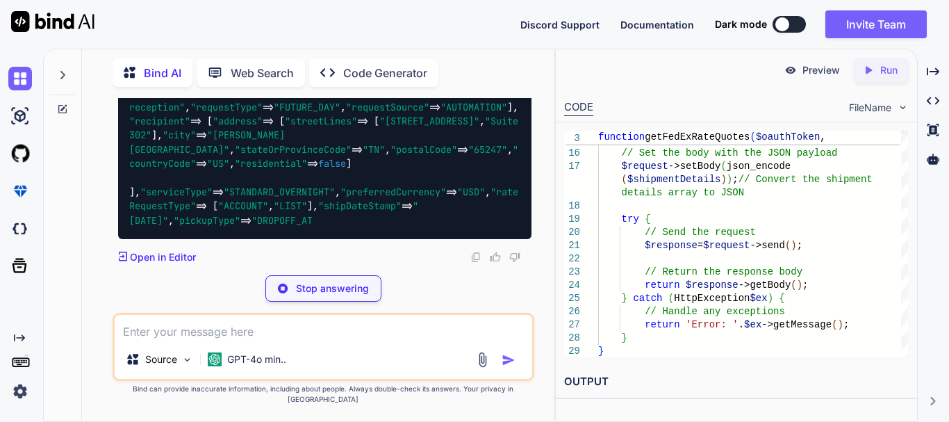
scroll to position [16940, 0]
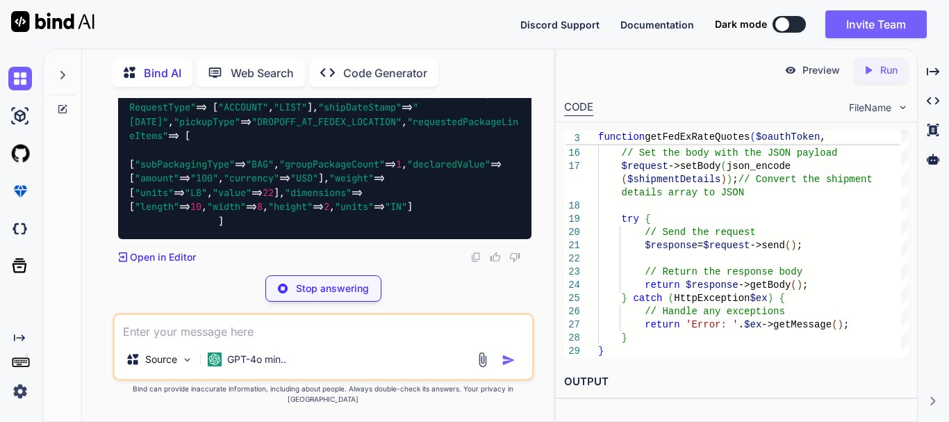
drag, startPoint x: 420, startPoint y: 201, endPoint x: 451, endPoint y: 227, distance: 41.0
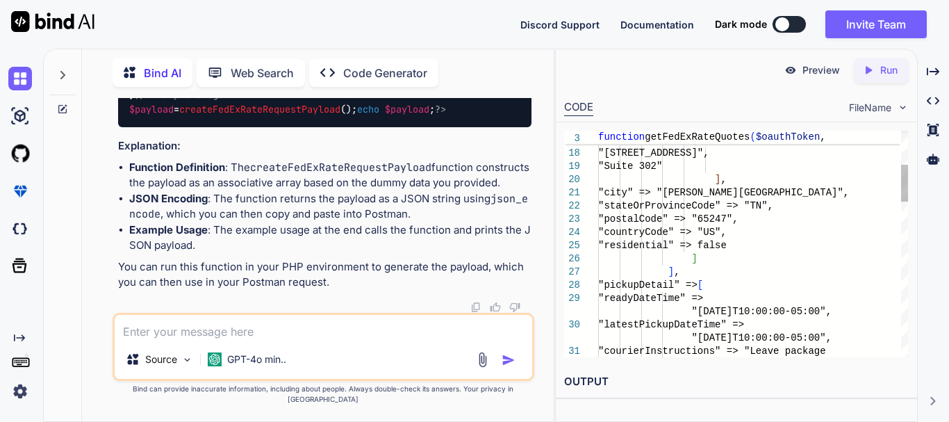
scroll to position [18566, 0]
click at [176, 340] on textarea at bounding box center [323, 327] width 417 height 25
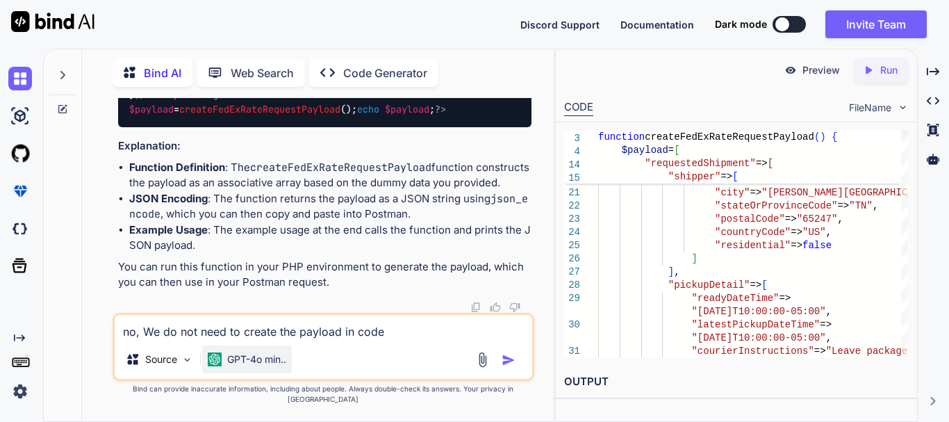
scroll to position [18578, 0]
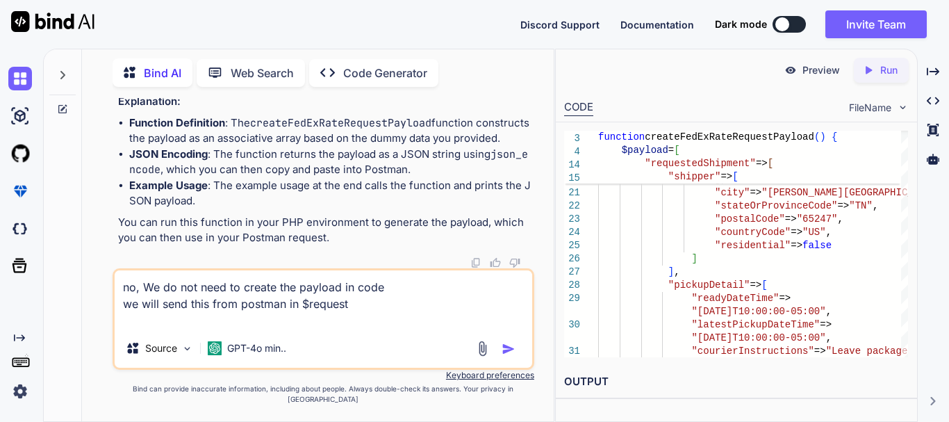
click at [156, 329] on textarea "no, We do not need to create the payload in code we will send this from postman…" at bounding box center [323, 299] width 417 height 58
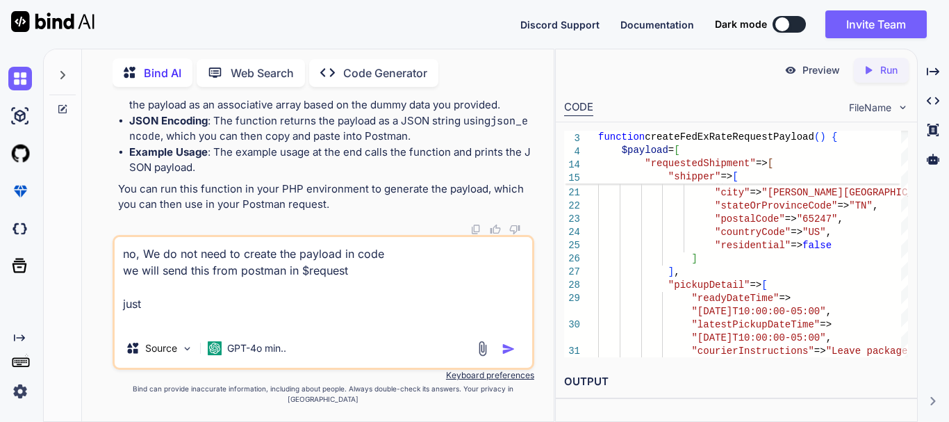
paste textarea "<?php $request = new HttpRequest(); $request->setUrl('[URL][DOMAIN_NAME]); $req…"
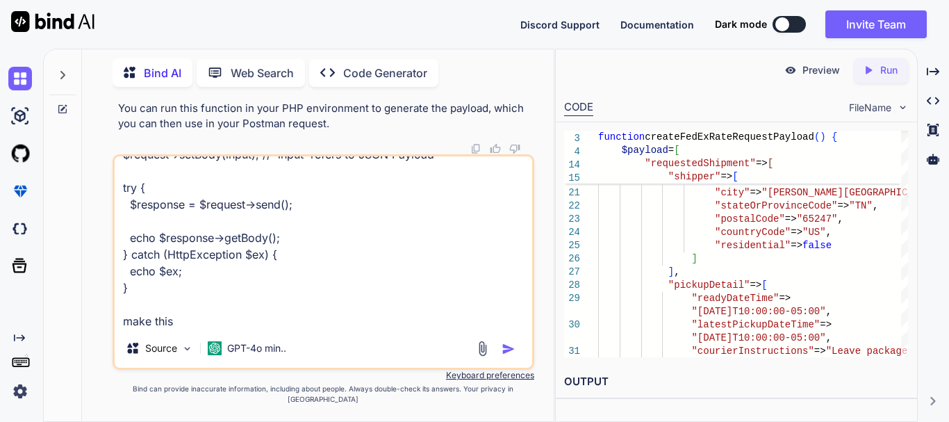
scroll to position [286, 0]
click at [208, 326] on textarea "no, We do not need to create the payload in code we will send this from postman…" at bounding box center [323, 242] width 417 height 172
type textarea "no, We do not need to create the payload in code we will send this from postman…"
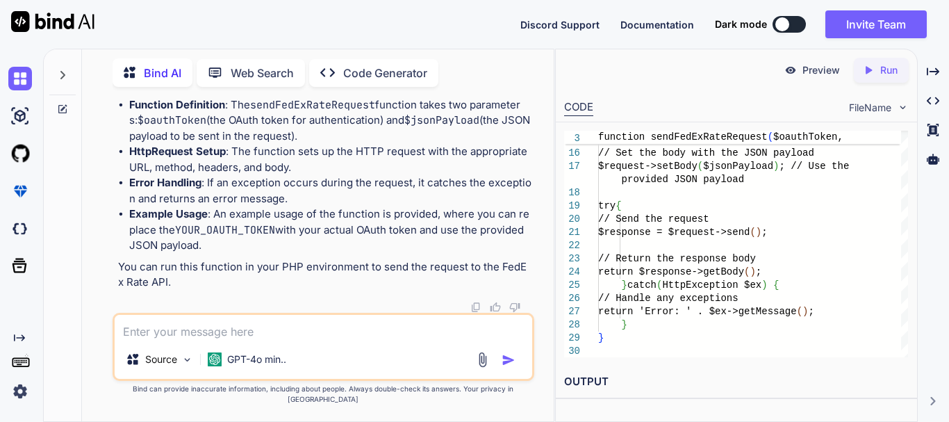
scroll to position [19031, 0]
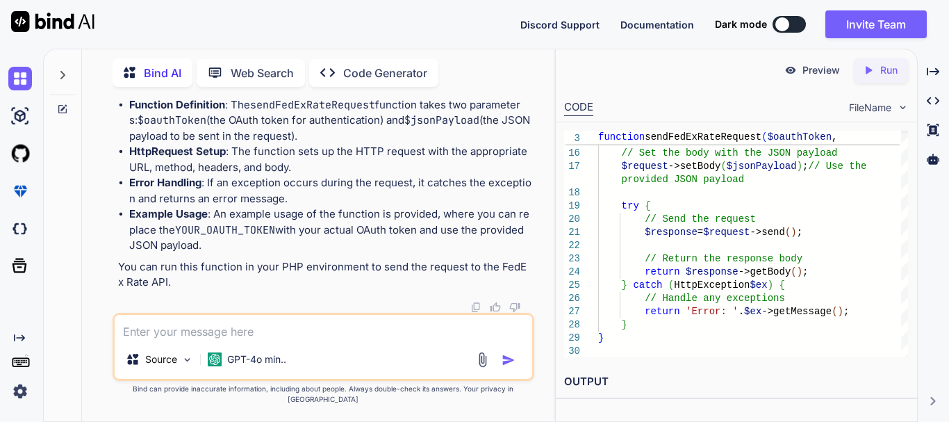
drag, startPoint x: 149, startPoint y: 268, endPoint x: 117, endPoint y: 145, distance: 127.0
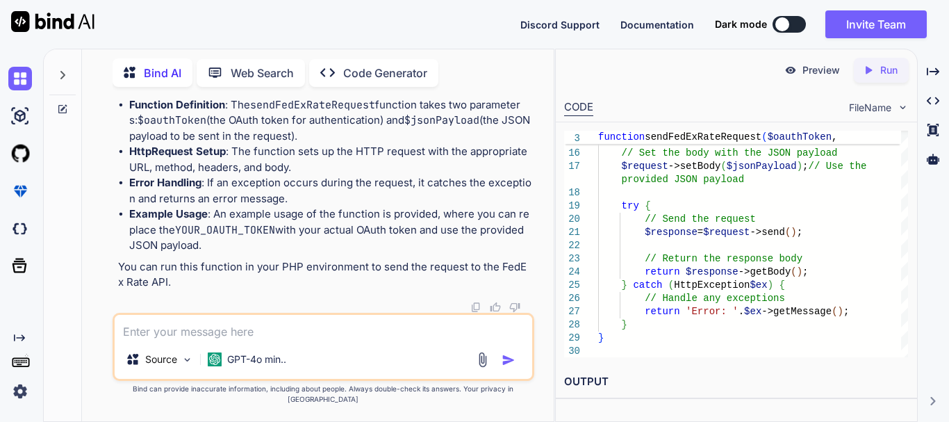
copy code "function sendFedExRateRequest ( $oauthToken , $jsonPayload ) { // Create a new …"
click at [221, 340] on textarea at bounding box center [323, 327] width 417 height 25
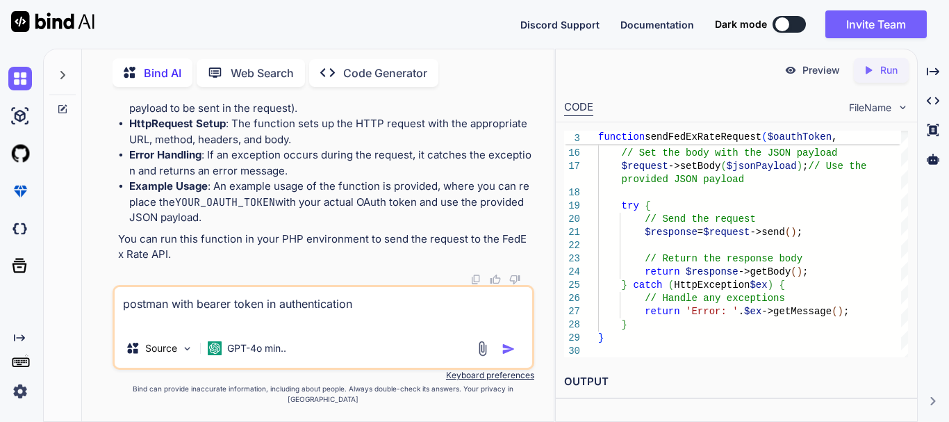
click at [167, 315] on textarea "postman with bearer token in authentication" at bounding box center [323, 308] width 417 height 42
paste textarea "{ "accountNumber": { "value": "208163058" }, "rateRequestControlParameters": { …"
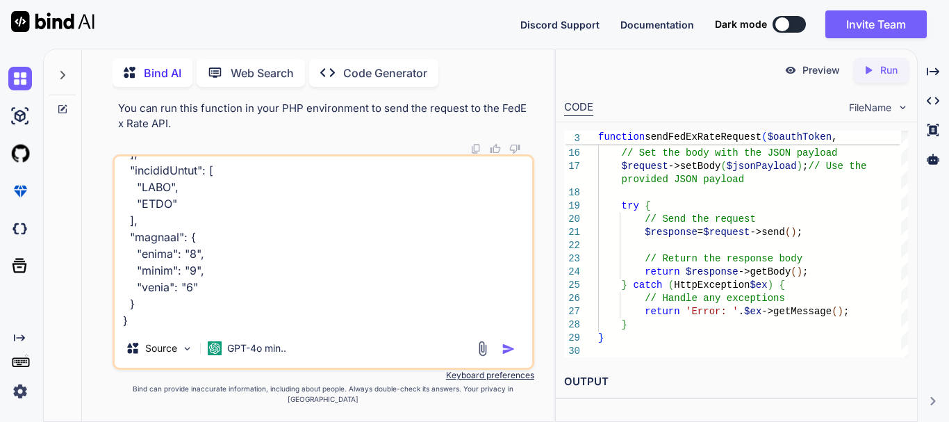
scroll to position [1403, 0]
click at [147, 327] on textarea at bounding box center [323, 242] width 417 height 172
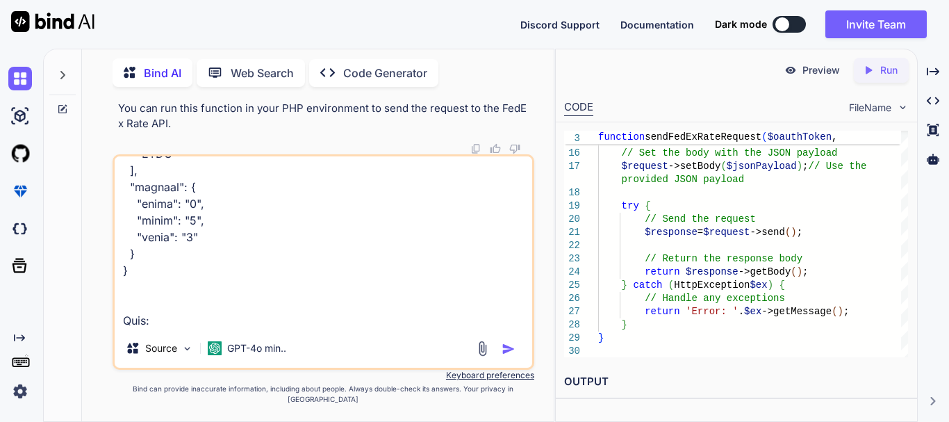
paste textarea "public function sendFedExRateRequest(Request $request) { // Create a new HttpRe…"
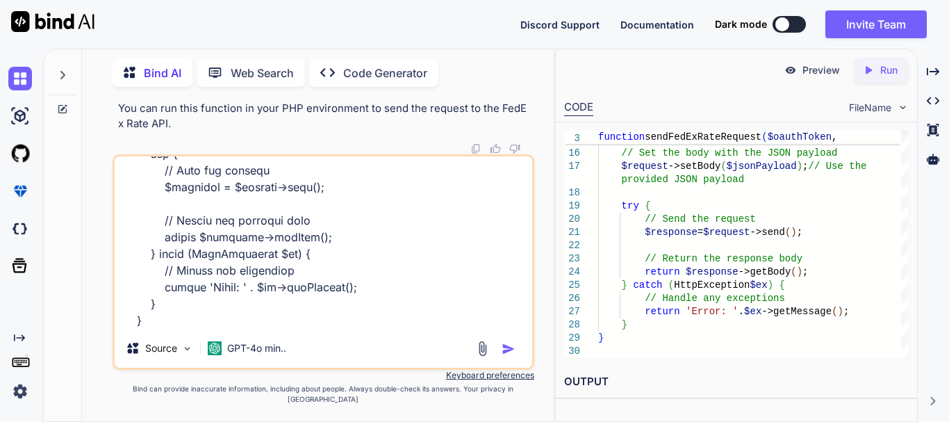
scroll to position [1853, 0]
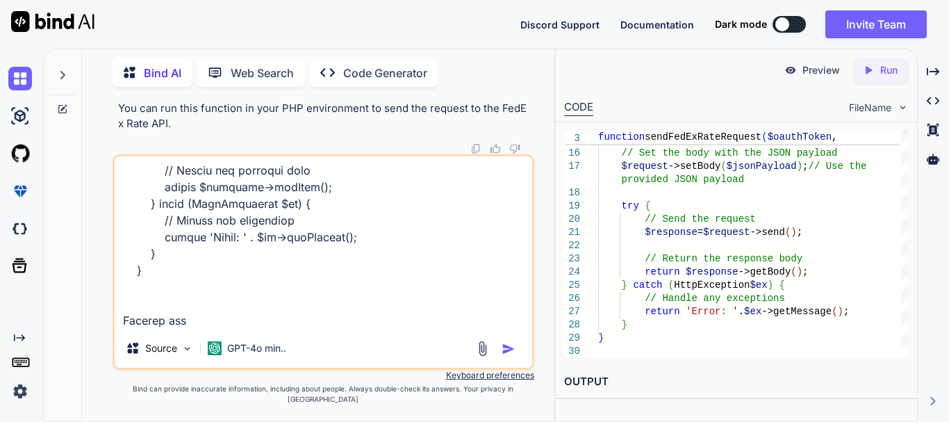
type textarea "postman request with bearer token in authentication { "accountNumber": { "value…"
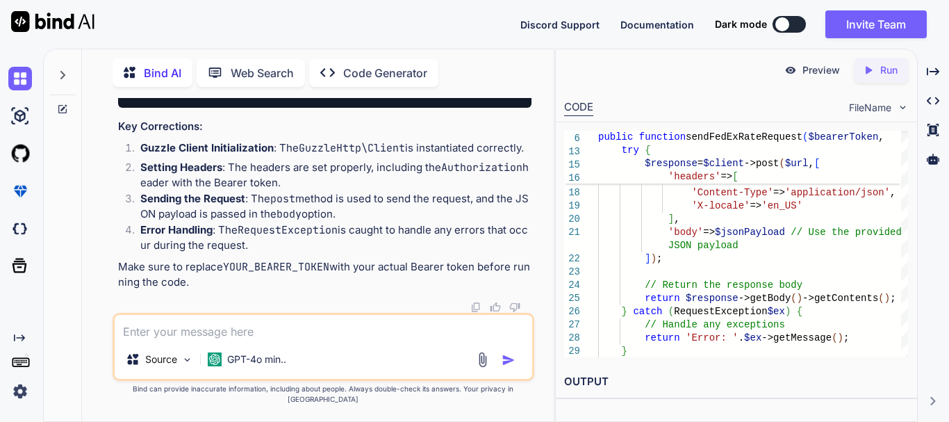
scroll to position [21709, 0]
drag, startPoint x: 265, startPoint y: 188, endPoint x: 122, endPoint y: 185, distance: 142.4
copy code "use GuzzleHttp \ Client ;"
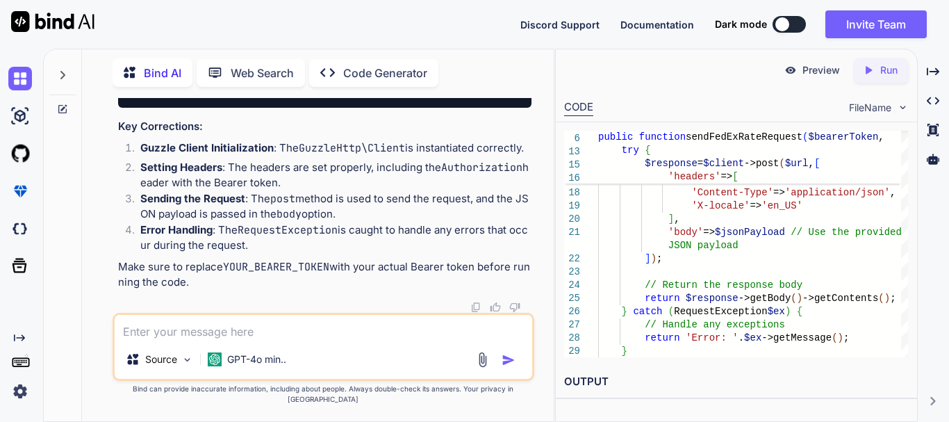
copy span "GuzzleHttp"
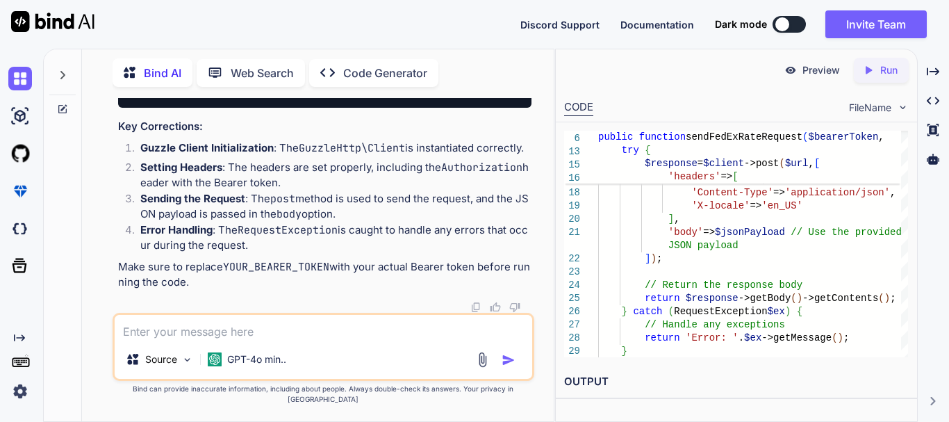
drag, startPoint x: 371, startPoint y: 204, endPoint x: 122, endPoint y: 181, distance: 249.7
copy code "use GuzzleHttp \ Client ; use GuzzleHttp \ Exception \ RequestException ;"
drag, startPoint x: 129, startPoint y: 158, endPoint x: 251, endPoint y: 275, distance: 169.0
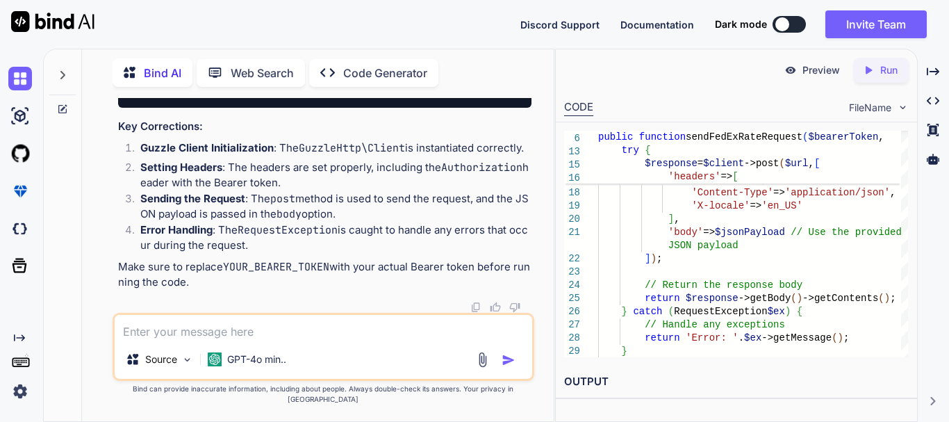
copy code "public function sendFedExRateRequest ( $bearerToken , $jsonPayload ) { // Creat…"
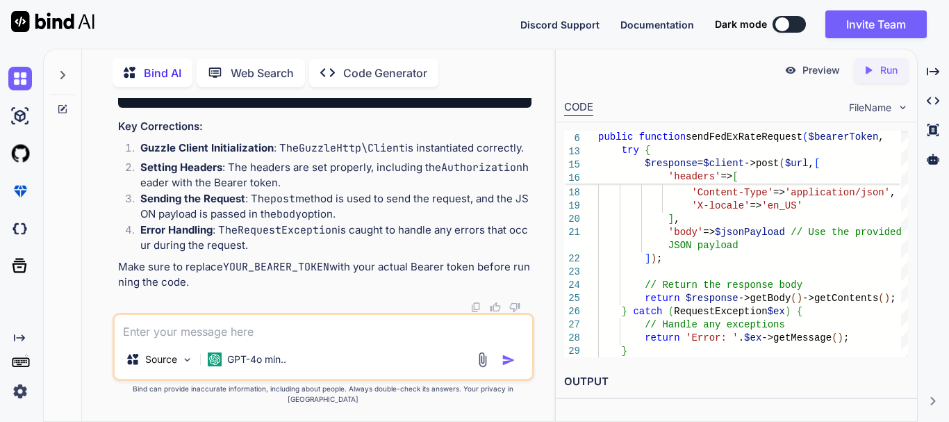
click at [250, 340] on textarea at bounding box center [323, 327] width 417 height 25
type textarea "create this in [GEOGRAPHIC_DATA]"
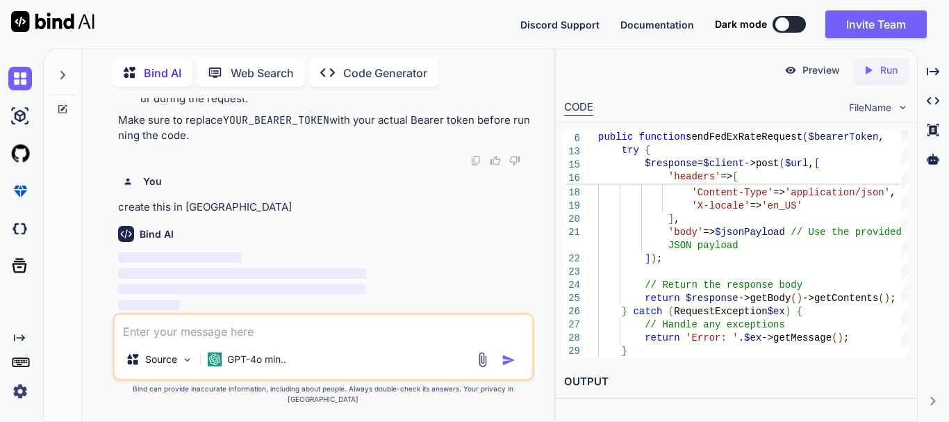
scroll to position [23739, 0]
click at [265, 340] on textarea at bounding box center [323, 327] width 417 height 25
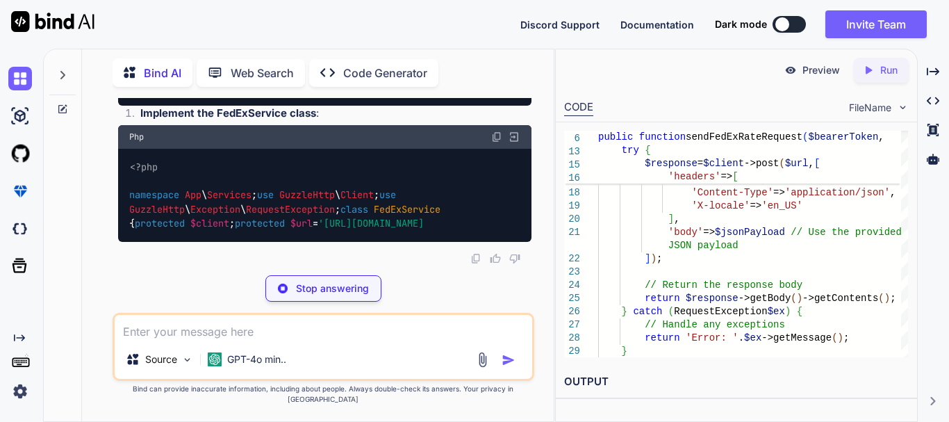
scroll to position [24086, 0]
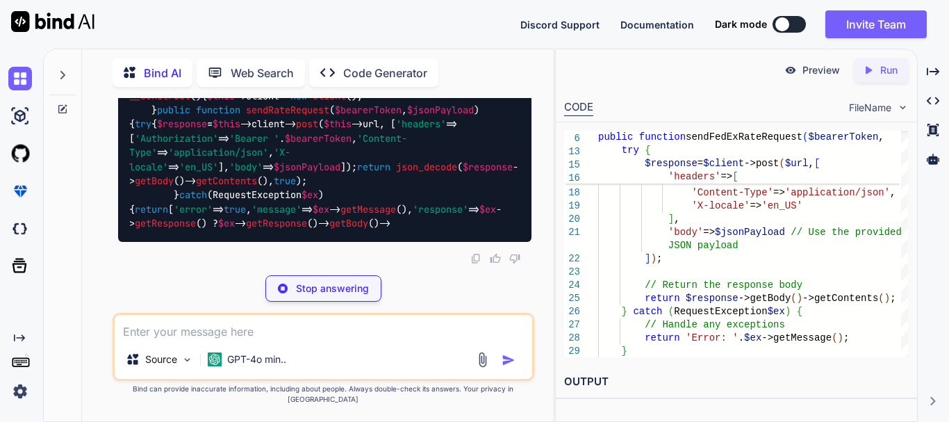
drag, startPoint x: 198, startPoint y: 146, endPoint x: 256, endPoint y: 146, distance: 58.3
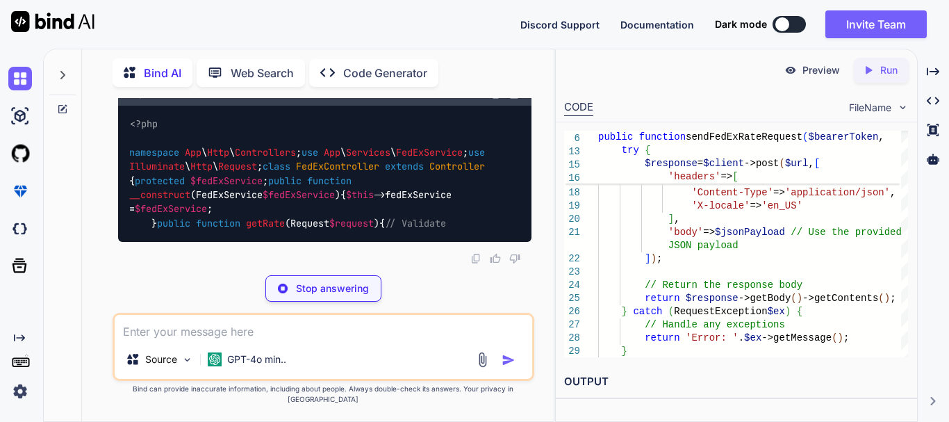
scroll to position [24156, 0]
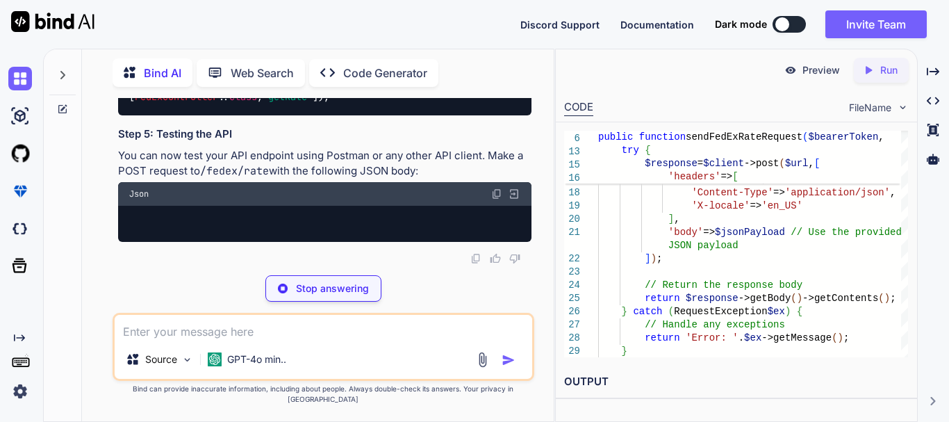
drag, startPoint x: 169, startPoint y: 154, endPoint x: 185, endPoint y: 154, distance: 15.3
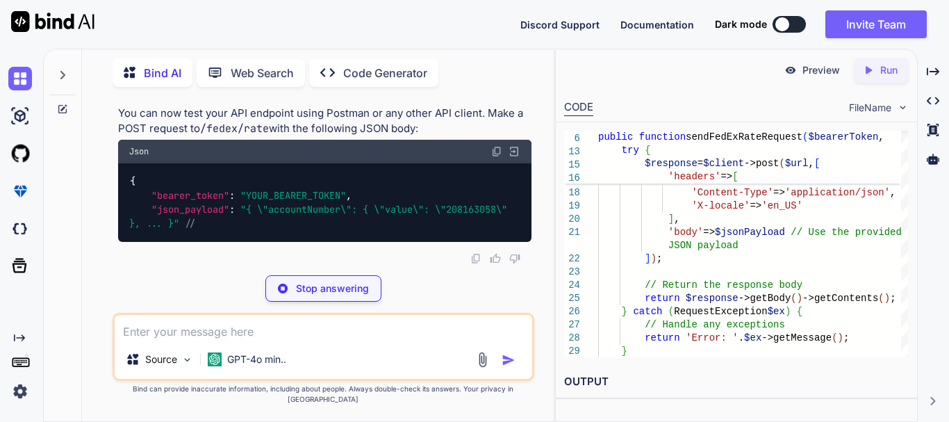
drag, startPoint x: 210, startPoint y: 154, endPoint x: 223, endPoint y: 154, distance: 12.5
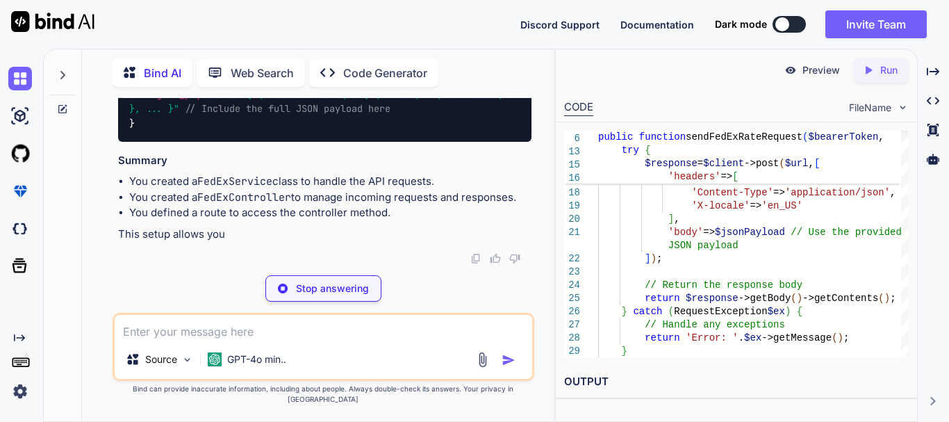
drag, startPoint x: 239, startPoint y: 156, endPoint x: 301, endPoint y: 156, distance: 62.5
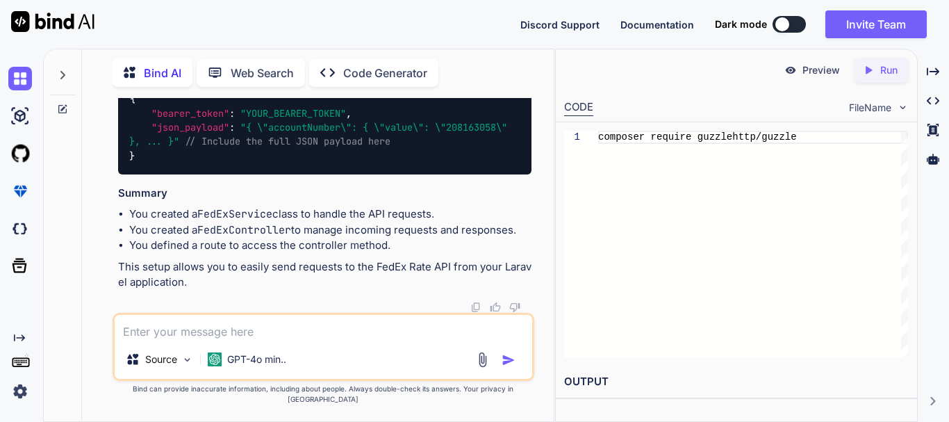
scroll to position [25750, 0]
click at [185, 338] on textarea at bounding box center [323, 327] width 417 height 25
drag, startPoint x: 190, startPoint y: 342, endPoint x: 197, endPoint y: 349, distance: 10.3
click at [197, 340] on textarea "create it withour service class" at bounding box center [323, 327] width 417 height 25
click at [209, 340] on textarea "create it withour service class" at bounding box center [323, 327] width 417 height 25
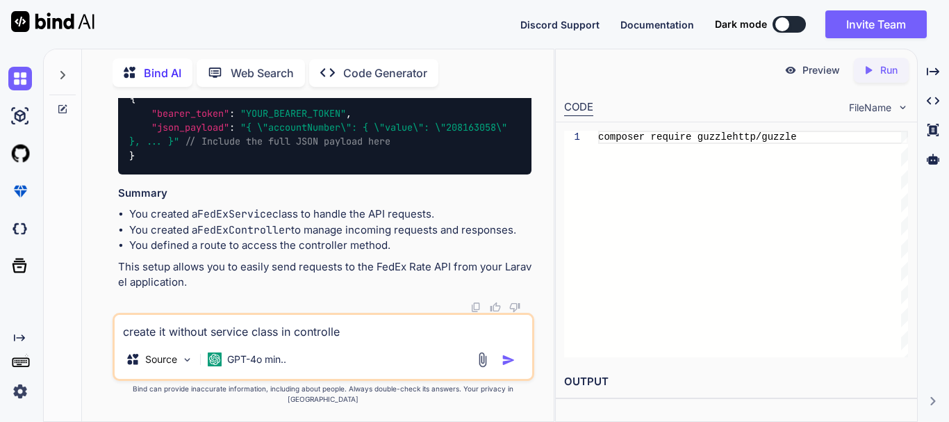
type textarea "create it without service class in controller"
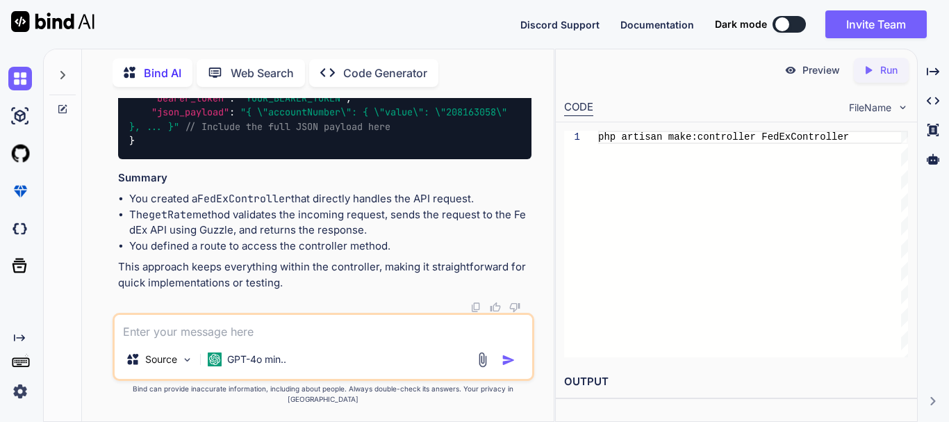
scroll to position [27285, 0]
click at [202, 119] on span ""json_payload"" at bounding box center [190, 112] width 78 height 13
click at [268, 104] on span ""YOUR_BEARER_TOKEN"" at bounding box center [293, 98] width 106 height 13
click at [182, 104] on span ""bearer_token"" at bounding box center [190, 98] width 78 height 13
click at [207, 104] on span ""bearer_token"" at bounding box center [190, 98] width 78 height 13
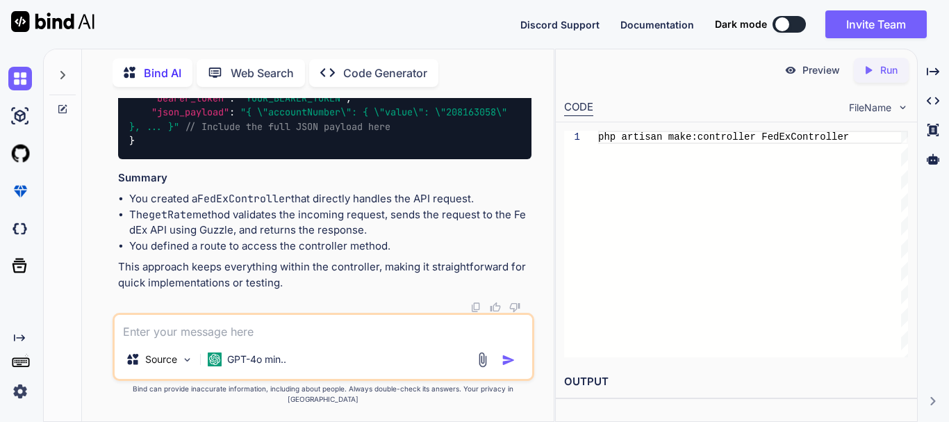
click at [304, 104] on span ""YOUR_BEARER_TOKEN"" at bounding box center [293, 98] width 106 height 13
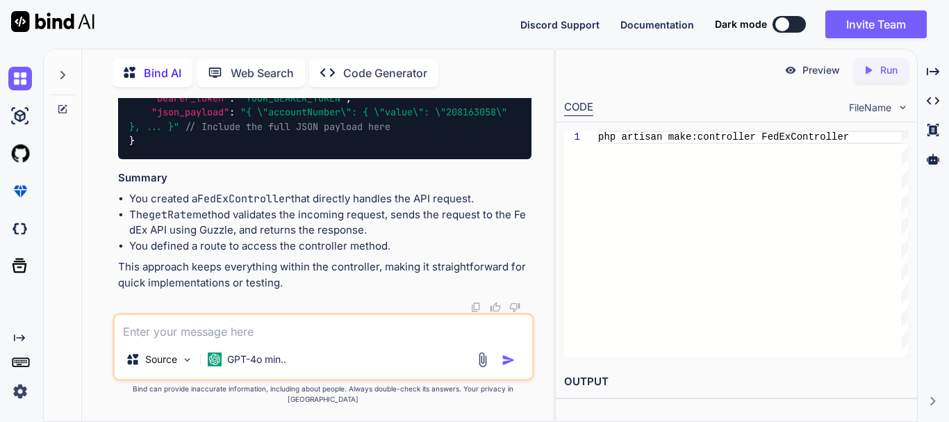
drag, startPoint x: 371, startPoint y: 180, endPoint x: 101, endPoint y: 173, distance: 269.6
click at [101, 173] on div "You 1. Ships with FedEx and needs to integrate FedEx APIs into their system 2. …" at bounding box center [323, 259] width 461 height 323
copy code "use GuzzleHttp \ Client ; use GuzzleHttp \ Exception \ RequestException ;"
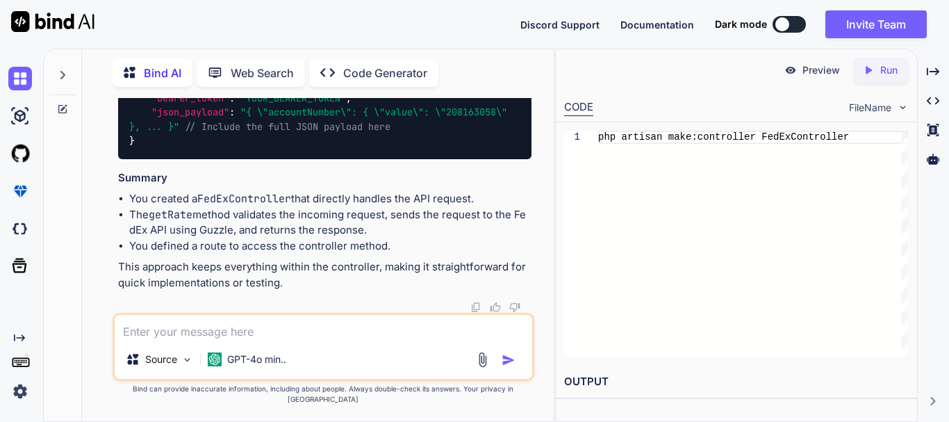
drag, startPoint x: 172, startPoint y: 238, endPoint x: 160, endPoint y: 160, distance: 78.0
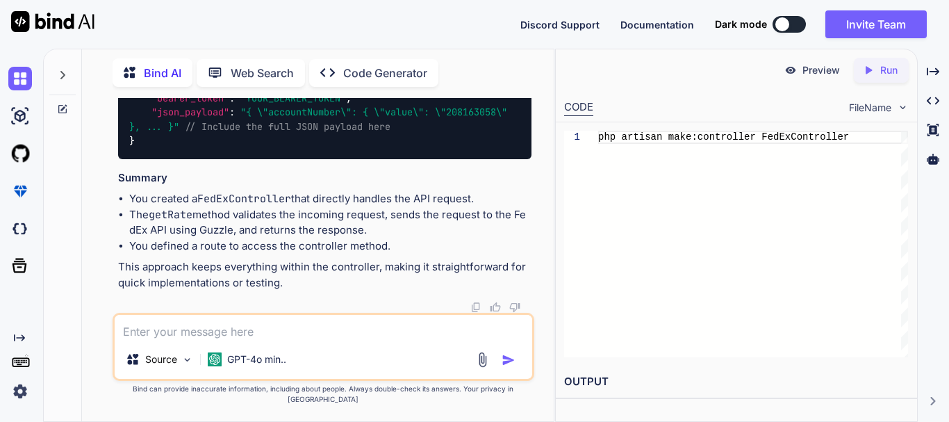
copy code "public function getRate ( Request $request ) { // Validate the incoming request…"
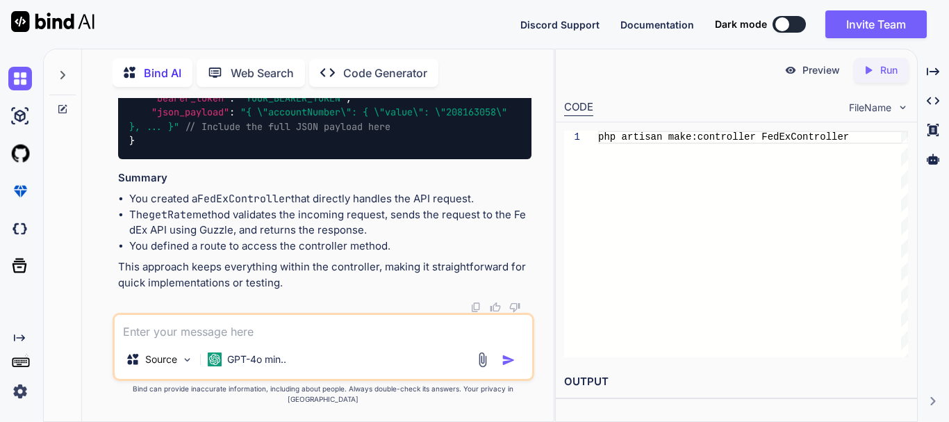
copy span "getRate"
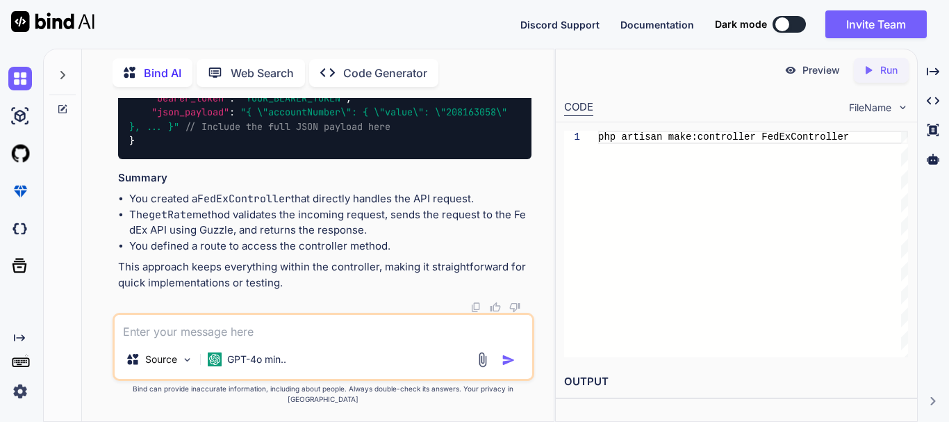
scroll to position [27234, 0]
click at [165, 133] on span ""{ \"accountNumber\": { \"value\": \"208163058\" }, ... }"" at bounding box center [320, 119] width 383 height 26
click at [251, 133] on span ""{ \"accountNumber\": { \"value\": \"208163058\" }, ... }"" at bounding box center [320, 119] width 383 height 26
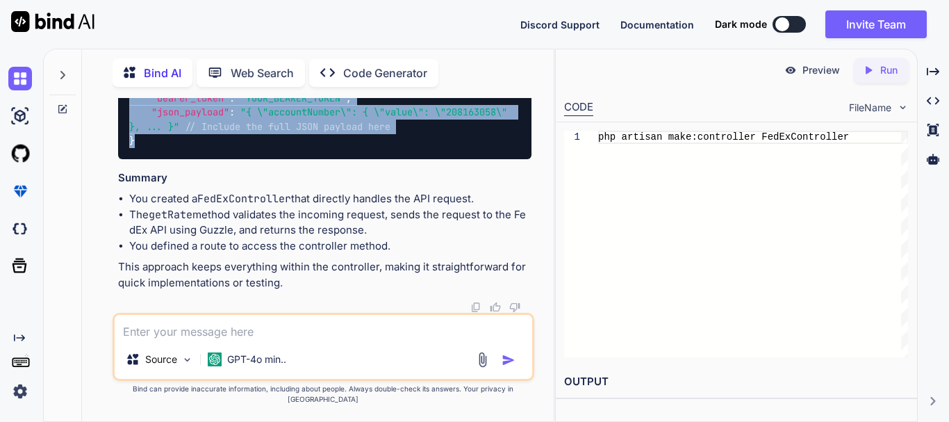
drag, startPoint x: 134, startPoint y: 291, endPoint x: 124, endPoint y: 231, distance: 61.2
click at [124, 159] on div "{ "bearer_token" : "YOUR_BEARER_TOKEN" , "json_payload" : "{ \"accountNumber\":…" at bounding box center [324, 112] width 413 height 93
copy code "{ "bearer_token" : "YOUR_BEARER_TOKEN" , "json_payload" : "{ \"accountNumber\":…"
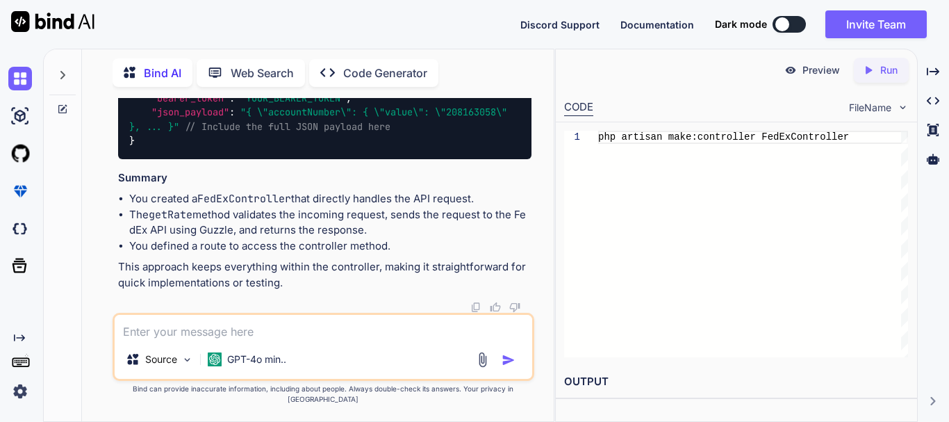
click at [225, 335] on textarea at bounding box center [323, 327] width 417 height 25
paste textarea "SQLSTATE[HY000] [2002] No connection could be made because the target machine a…"
type textarea "SQLSTATE[HY000] [2002] No connection could be made because the target machine a…"
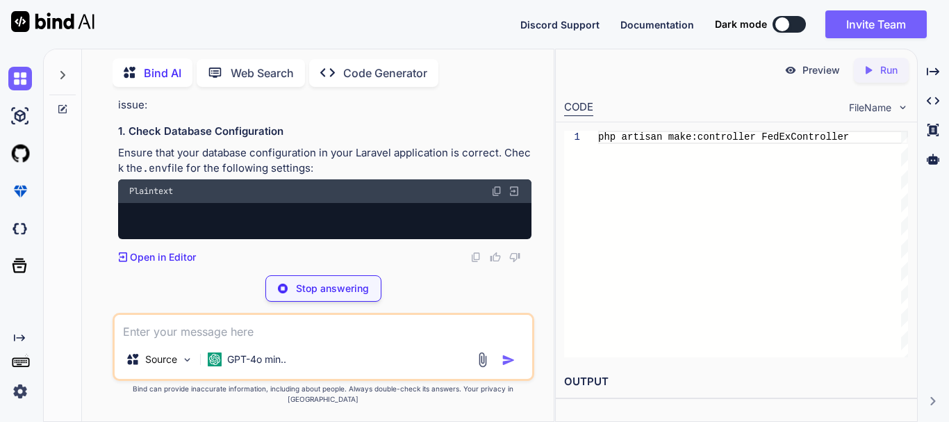
scroll to position [27620, 0]
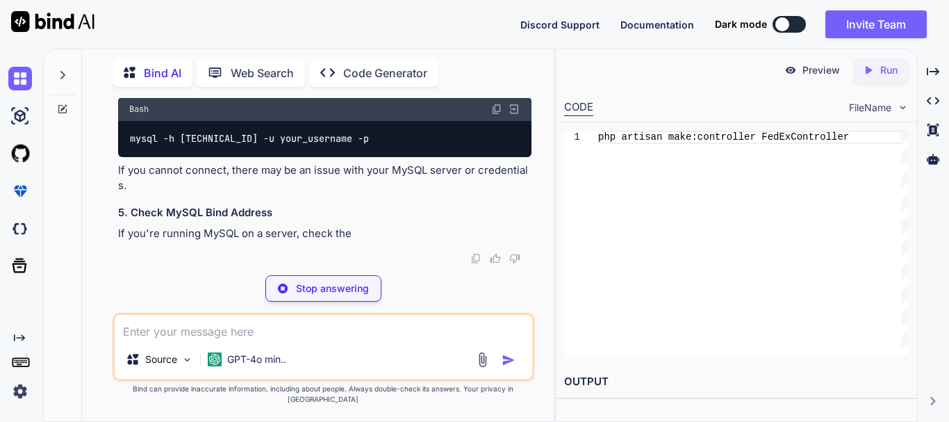
drag, startPoint x: 222, startPoint y: 230, endPoint x: 481, endPoint y: 229, distance: 259.1
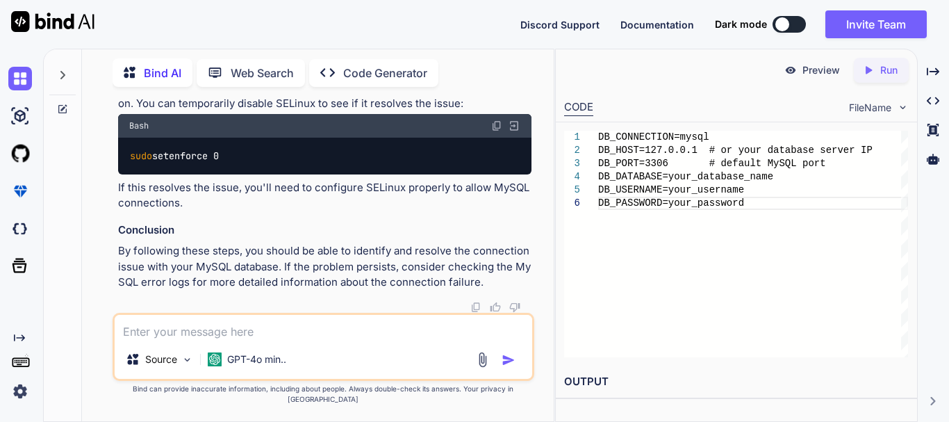
scroll to position [28176, 0]
click at [208, 340] on textarea at bounding box center [323, 327] width 417 height 25
click at [188, 340] on textarea at bounding box center [323, 327] width 417 height 25
type textarea "it s"
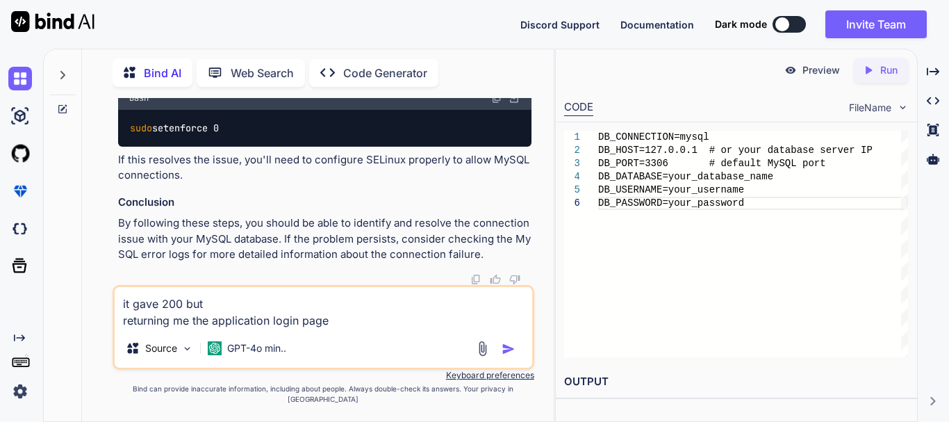
type textarea "it gave 200 but returning me the application login page"
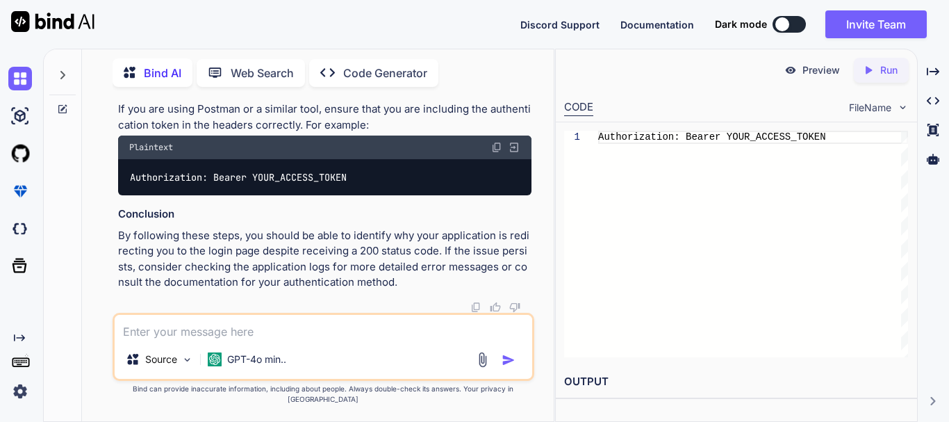
scroll to position [29304, 0]
drag, startPoint x: 147, startPoint y: 198, endPoint x: 269, endPoint y: 194, distance: 121.6
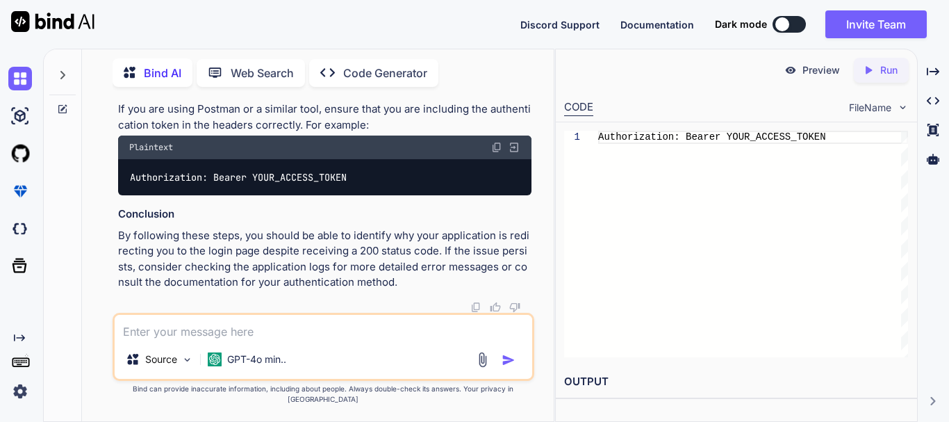
drag, startPoint x: 163, startPoint y: 174, endPoint x: 326, endPoint y: 167, distance: 163.4
click at [326, 97] on h3 "Example of Sending a Request with Token" at bounding box center [324, 89] width 413 height 16
drag, startPoint x: 131, startPoint y: 264, endPoint x: 361, endPoint y: 261, distance: 229.9
click at [361, 195] on div "Authorization: Bearer YOUR_ACCESS_TOKEN" at bounding box center [324, 177] width 413 height 36
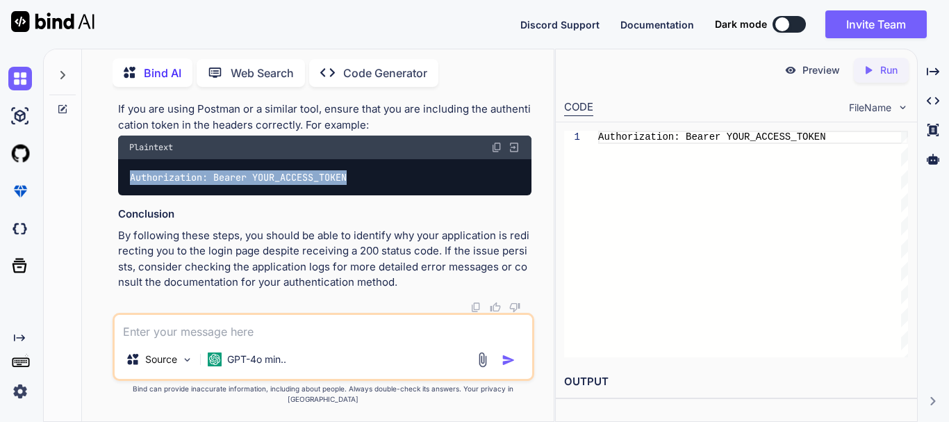
click at [361, 195] on div "Authorization: Bearer YOUR_ACCESS_TOKEN" at bounding box center [324, 177] width 413 height 36
click at [207, 340] on textarea at bounding box center [323, 327] width 417 height 25
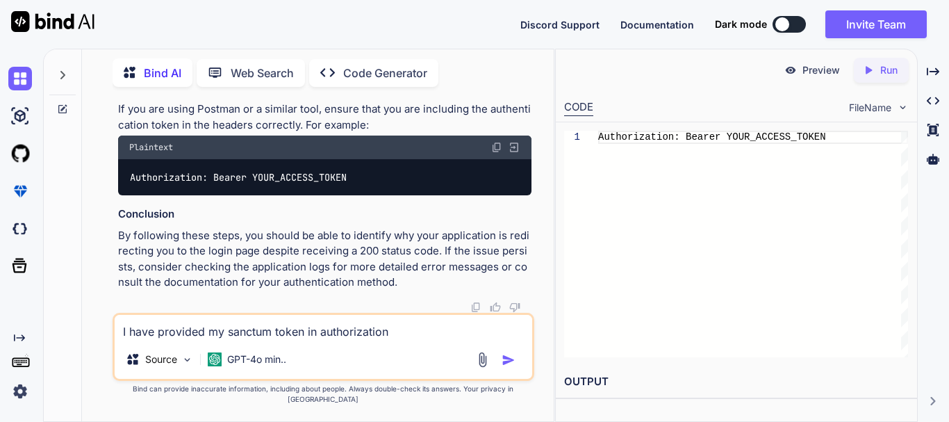
type textarea "I have provided my sanctum token in authorization"
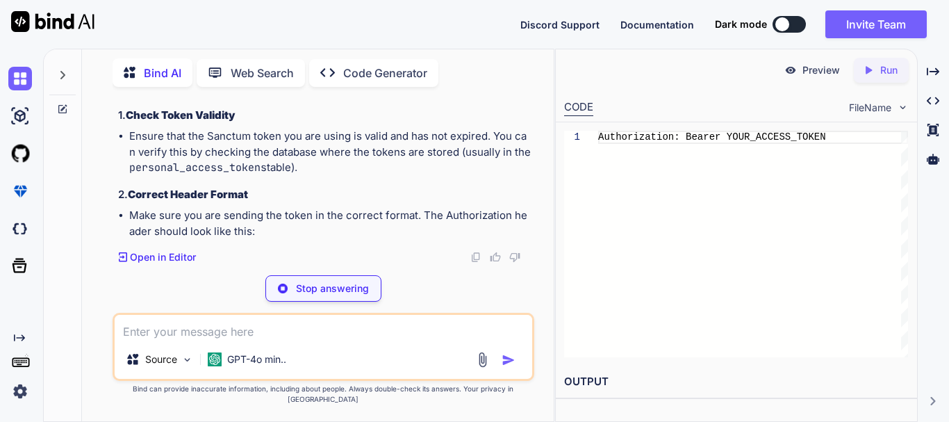
scroll to position [30352, 0]
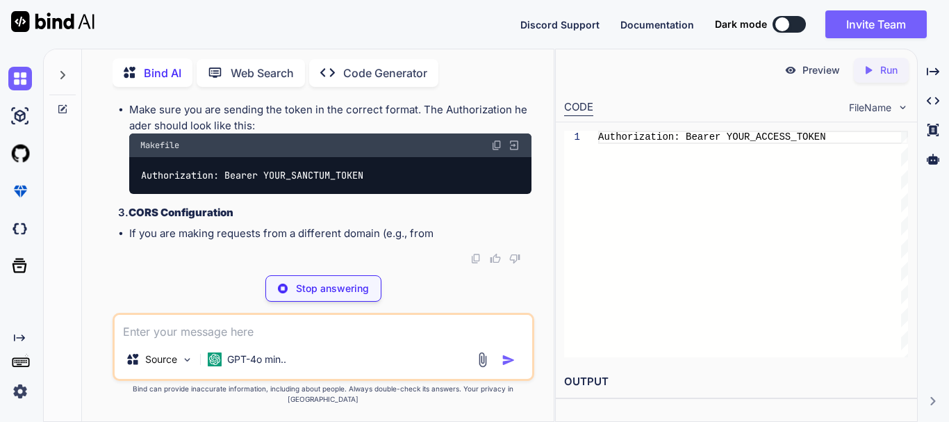
drag, startPoint x: 192, startPoint y: 121, endPoint x: 260, endPoint y: 133, distance: 69.8
click at [246, 18] on h3 "1. Check Token Validity" at bounding box center [324, 10] width 413 height 16
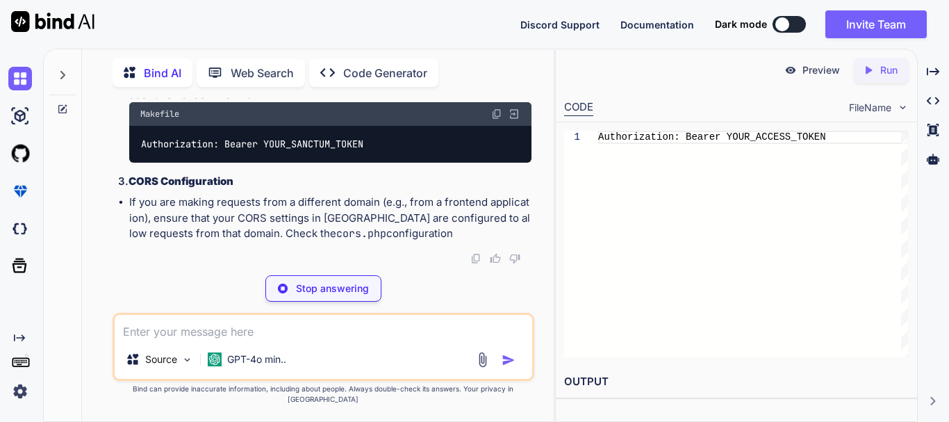
drag, startPoint x: 181, startPoint y: 213, endPoint x: 288, endPoint y: 204, distance: 106.7
click at [282, 205] on div "If you have provided your Sanctum token in the Authorization header but are sti…" at bounding box center [324, 76] width 413 height 329
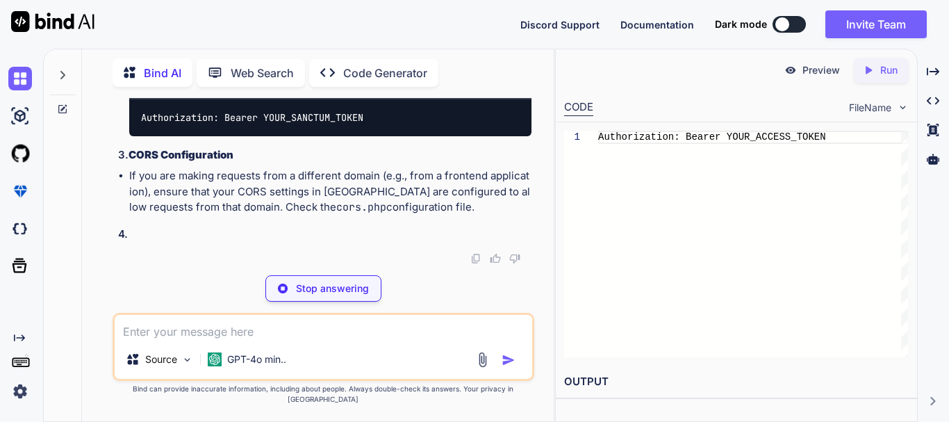
click at [292, 40] on h3 "2. Correct Header Format" at bounding box center [324, 32] width 413 height 16
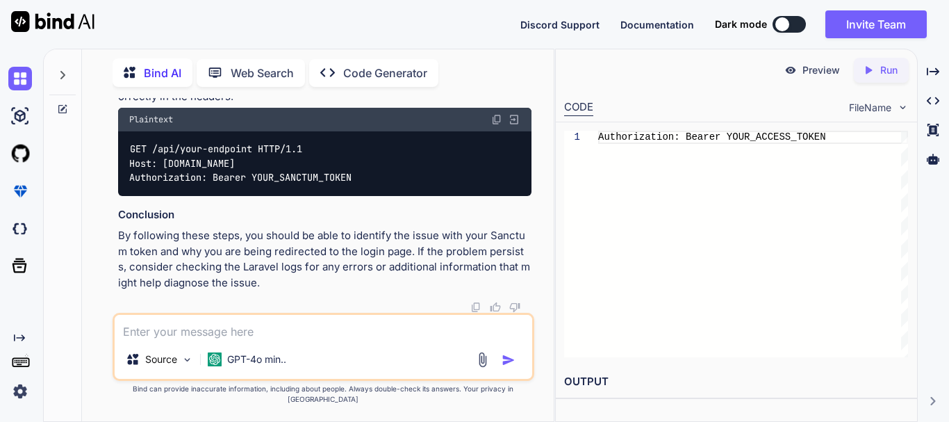
scroll to position [27244, 0]
click at [276, 340] on textarea at bounding box center [323, 327] width 417 height 25
paste textarea "Passing in the "body" request option as an array to send a request is not suppo…"
type textarea "Passing in the "body" request option as an array to send a request is not suppo…"
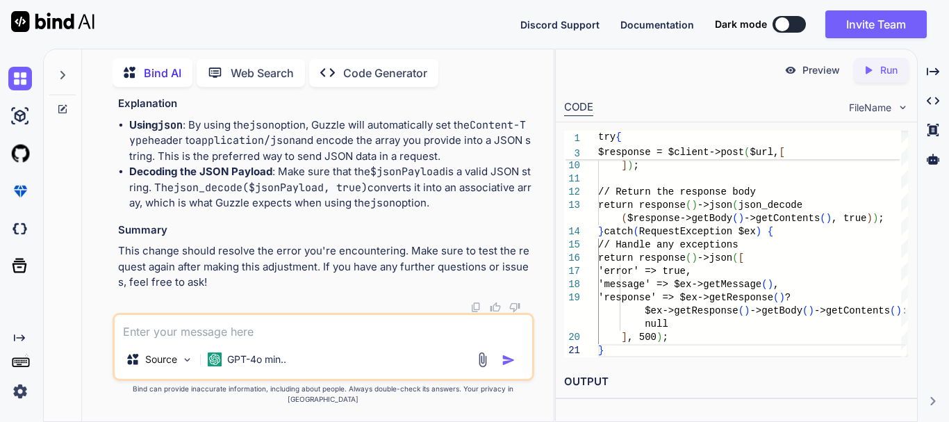
scroll to position [31605, 0]
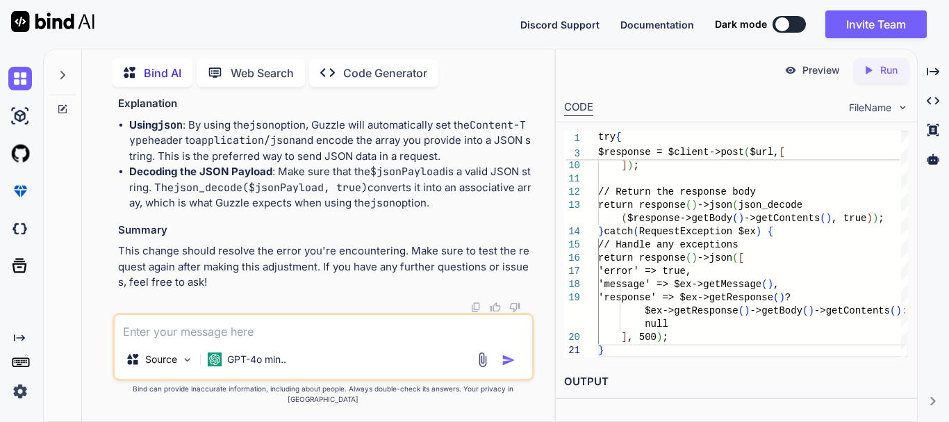
drag, startPoint x: 322, startPoint y: 167, endPoint x: 169, endPoint y: 170, distance: 152.1
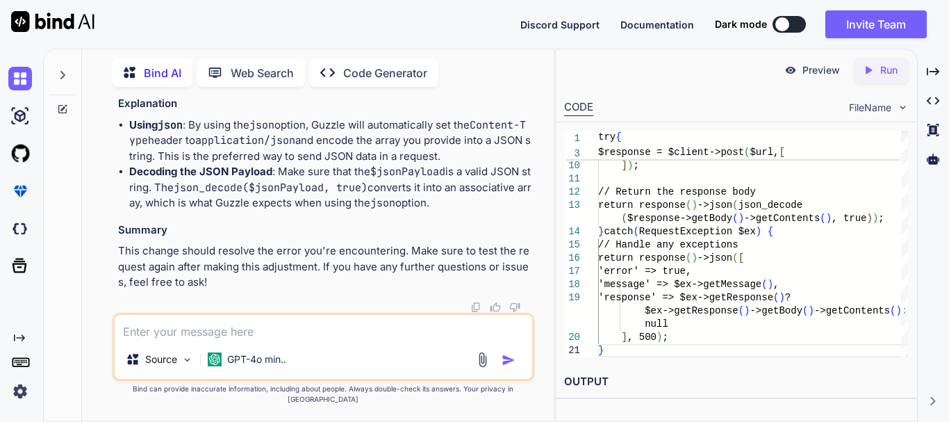
click at [232, 340] on textarea at bounding box center [323, 327] width 417 height 25
click at [207, 336] on textarea "create the" at bounding box center [323, 327] width 417 height 25
paste textarea "getRate"
type textarea "create the getRate method again"
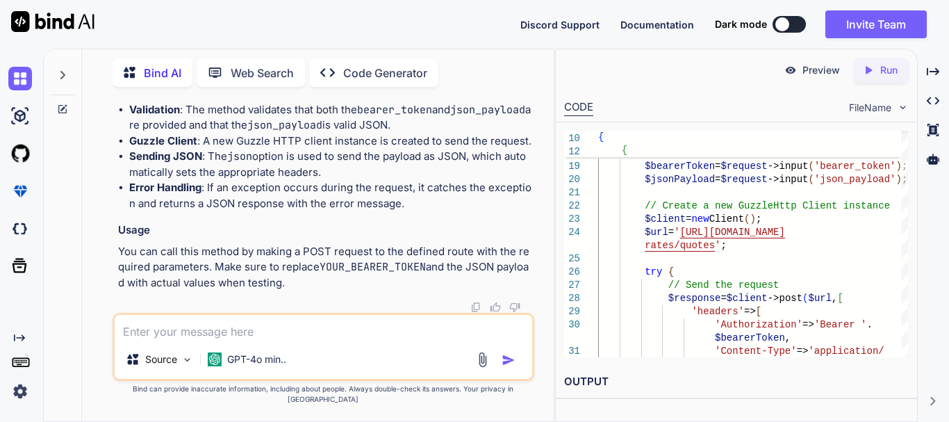
scroll to position [32399, 0]
drag, startPoint x: 151, startPoint y: 270, endPoint x: 179, endPoint y: 317, distance: 55.2
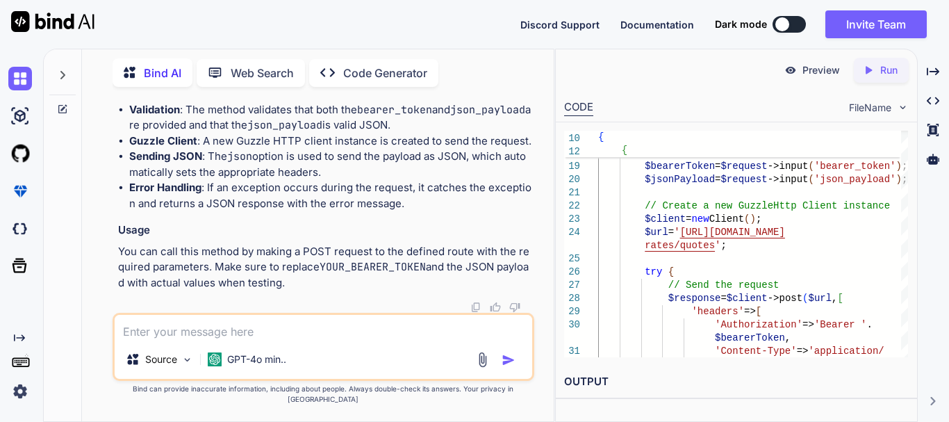
click at [340, 133] on li "Validation : The method validates that both the bearer_token and json_payload a…" at bounding box center [330, 117] width 402 height 31
click at [320, 337] on textarea at bounding box center [323, 327] width 417 height 25
paste textarea "json_decode(): Argument #1 ($json) must be of type string, array given"
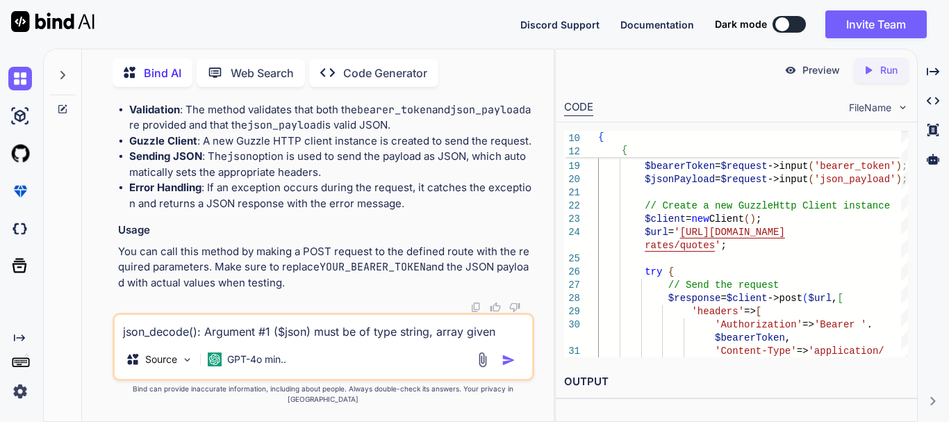
click at [138, 340] on textarea "json_decode(): Argument #1 ($json) must be of type string, array given" at bounding box center [323, 327] width 417 height 25
type textarea "Error: json_decode(): Argument #1 ($json) must be of type string, array given"
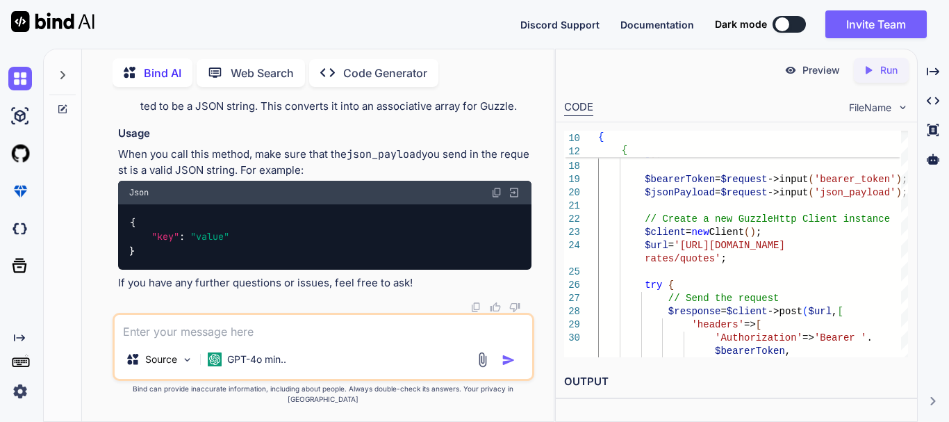
scroll to position [33736, 0]
drag, startPoint x: 152, startPoint y: 185, endPoint x: 193, endPoint y: 254, distance: 80.6
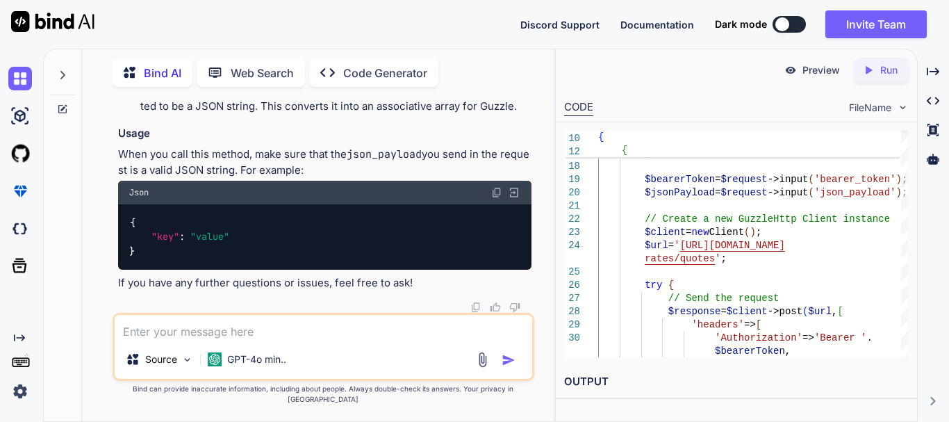
click at [254, 340] on textarea at bounding box center [323, 327] width 417 height 25
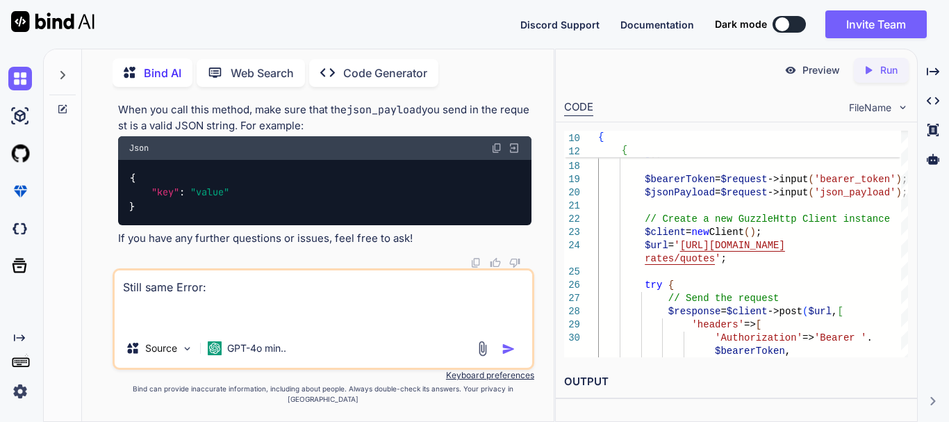
paste textarea "json_decode(): Argument #1 ($json) must be of type string, array given"
type textarea "Still same Error: json_decode(): Argument #1 ($json) must be of type string, ar…"
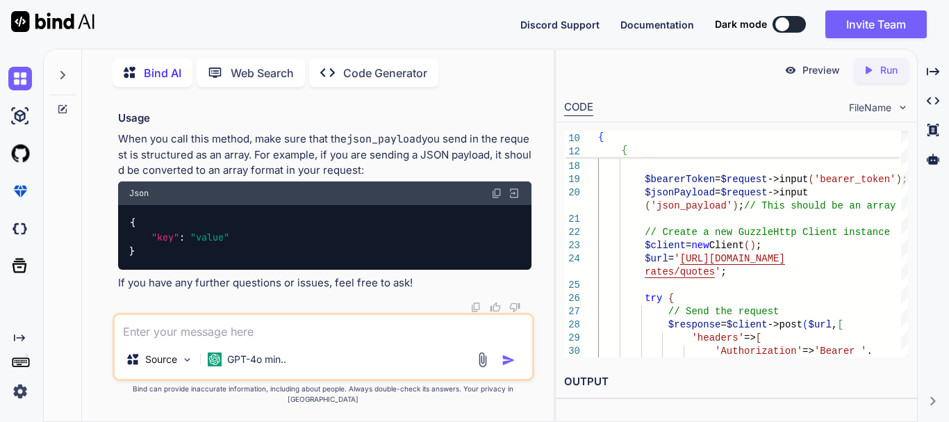
scroll to position [34998, 0]
drag, startPoint x: 153, startPoint y: 200, endPoint x: 176, endPoint y: 243, distance: 48.8
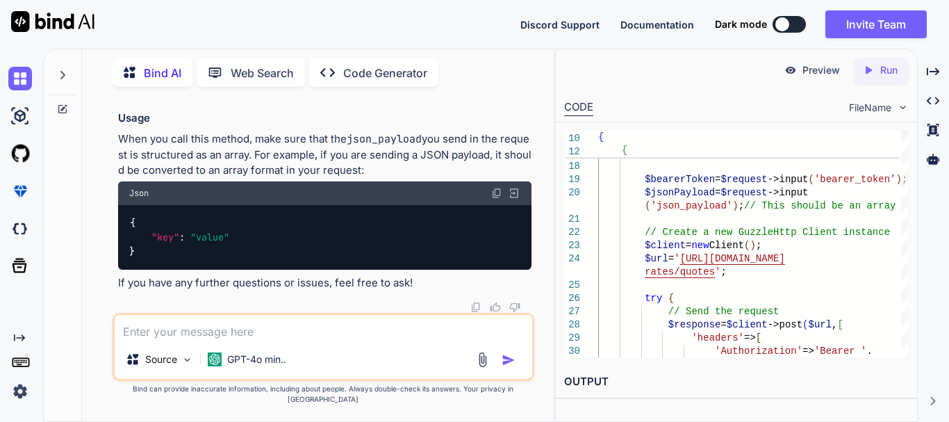
scroll to position [35796, 0]
click at [251, 339] on textarea at bounding box center [323, 327] width 417 height 25
paste textarea "{ "error": true, "message": "Client error: `POST https://[DOMAIN_NAME]/rate/v1/…"
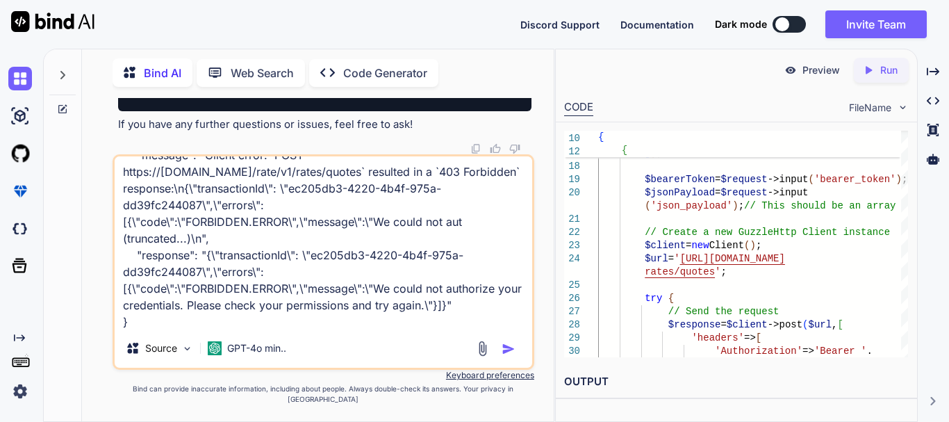
scroll to position [85, 0]
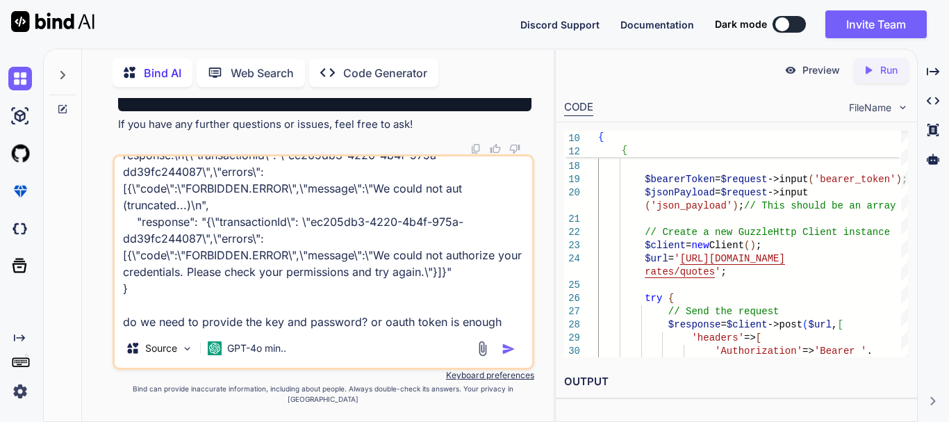
type textarea "{ "error": true, "message": "Client error: `POST https://[DOMAIN_NAME]/rate/v1/…"
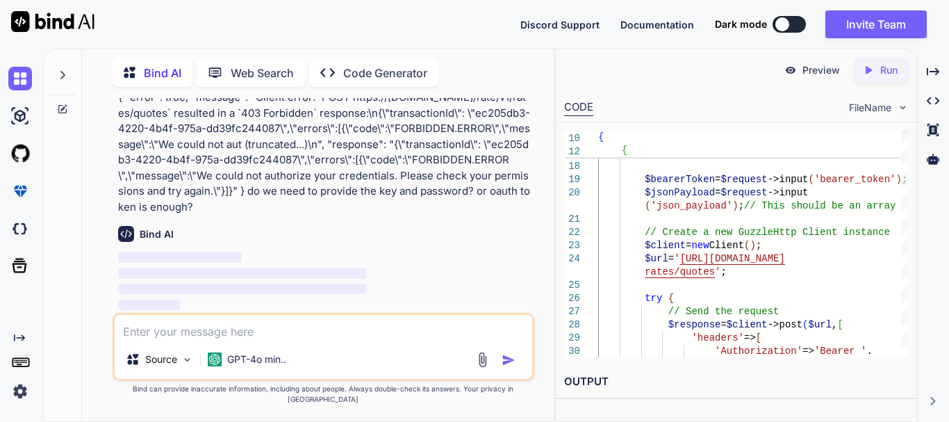
scroll to position [35914, 0]
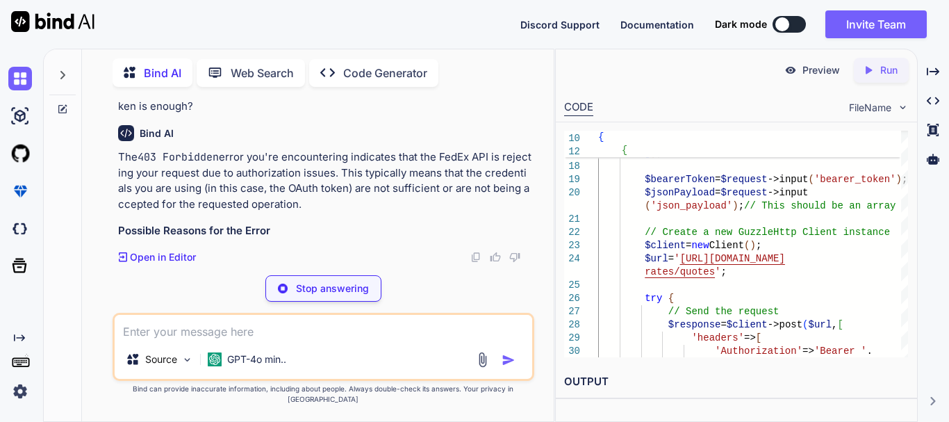
drag, startPoint x: 295, startPoint y: 174, endPoint x: 465, endPoint y: 173, distance: 169.5
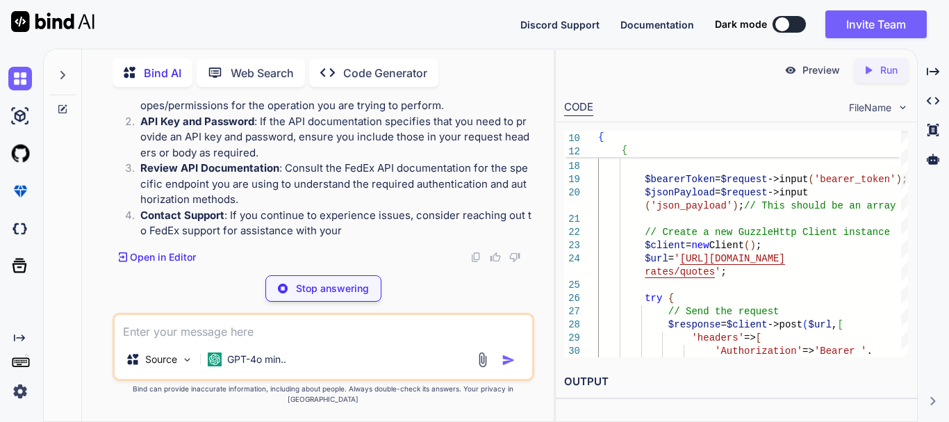
scroll to position [36290, 0]
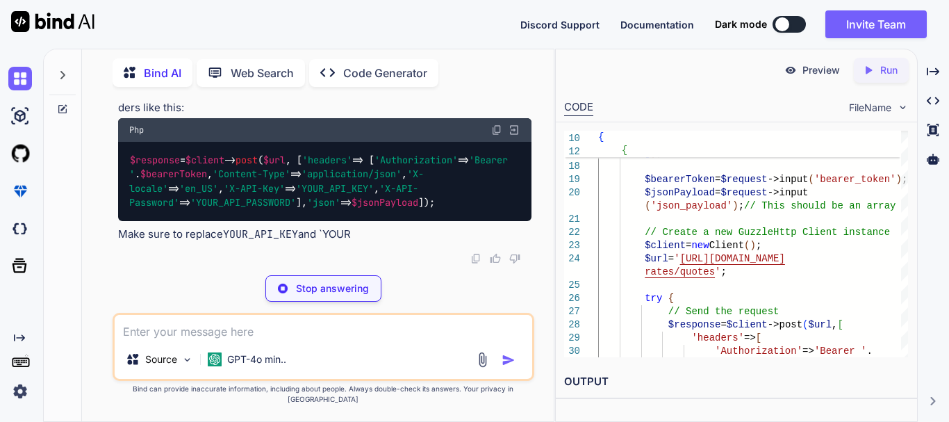
drag, startPoint x: 135, startPoint y: 204, endPoint x: 255, endPoint y: 204, distance: 119.5
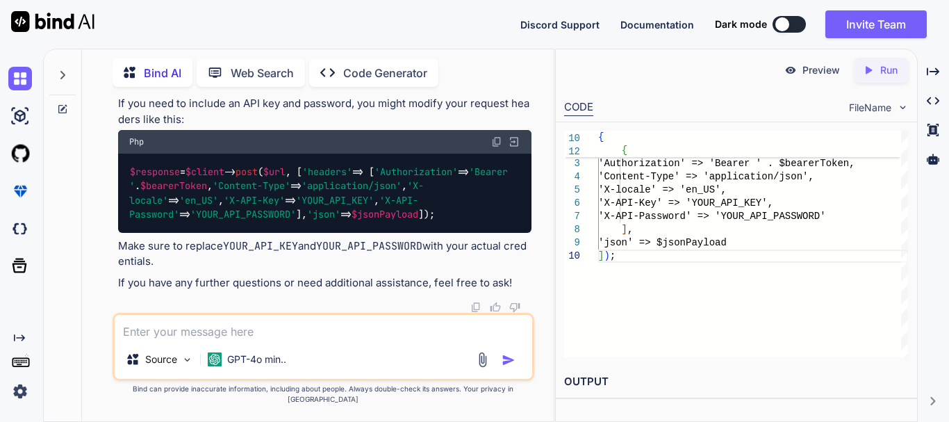
drag, startPoint x: 254, startPoint y: 202, endPoint x: 142, endPoint y: 210, distance: 112.1
drag, startPoint x: 254, startPoint y: 202, endPoint x: 140, endPoint y: 202, distance: 114.6
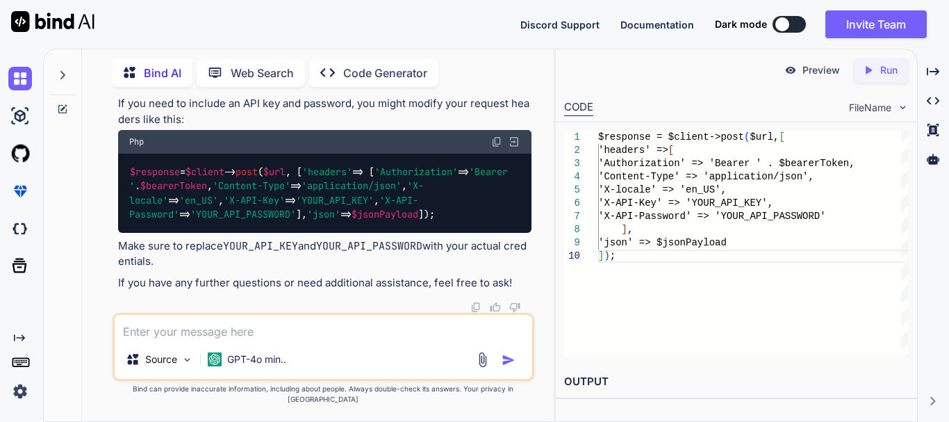
click at [236, 253] on code "YOUR_API_KEY" at bounding box center [260, 246] width 75 height 14
click at [346, 253] on code "YOUR_API_PASSWORD" at bounding box center [369, 246] width 106 height 14
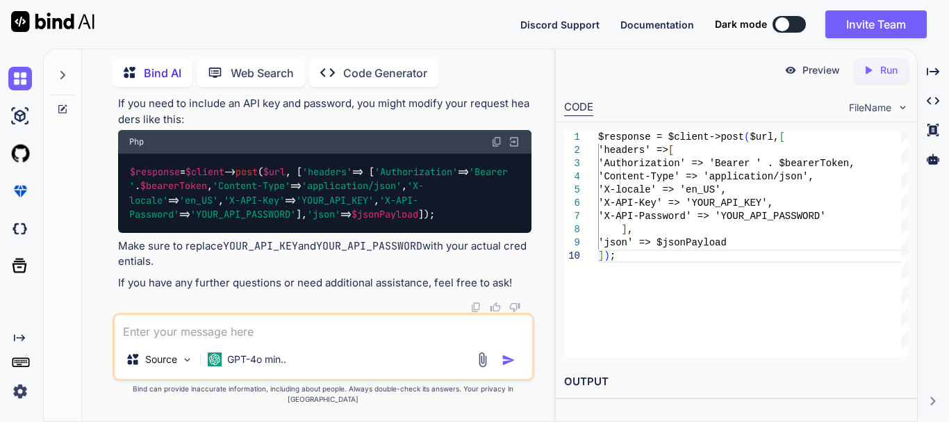
click at [432, 255] on p "Make sure to replace YOUR_API_KEY and YOUR_API_PASSWORD with your actual creden…" at bounding box center [324, 253] width 413 height 31
click at [142, 270] on p "Make sure to replace YOUR_API_KEY and YOUR_API_PASSWORD with your actual creden…" at bounding box center [324, 253] width 413 height 31
click at [351, 221] on span "$jsonPayload" at bounding box center [384, 214] width 67 height 13
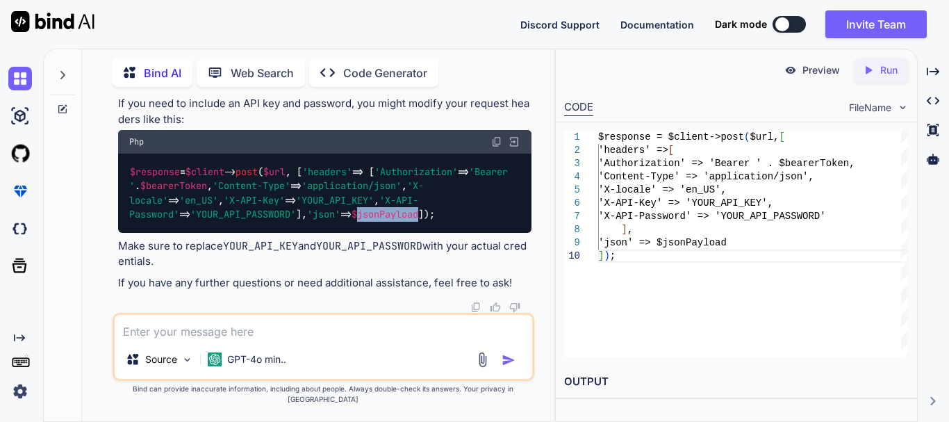
click at [312, 233] on div "$response = $client -> post ( $url , [ 'headers' => [ 'Authorization' => 'Beare…" at bounding box center [324, 193] width 413 height 79
drag, startPoint x: 157, startPoint y: 295, endPoint x: 113, endPoint y: 163, distance: 139.3
click at [113, 163] on div "You 1. Ships with FedEx and needs to integrate FedEx APIs into their system 2. …" at bounding box center [324, 259] width 422 height 323
